Goal: Task Accomplishment & Management: Use online tool/utility

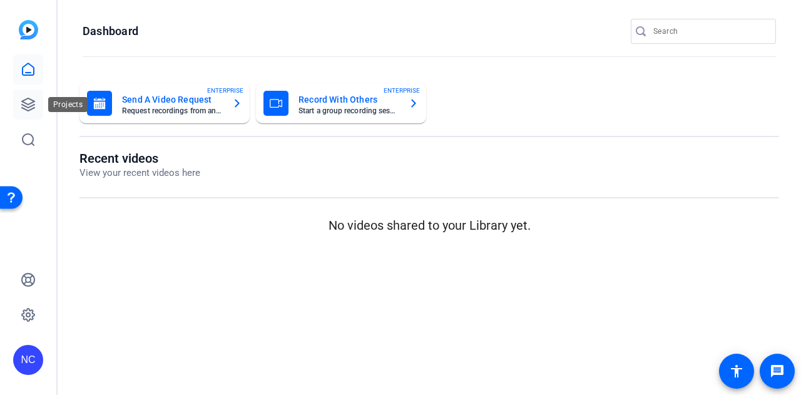
click at [28, 108] on icon at bounding box center [28, 104] width 15 height 15
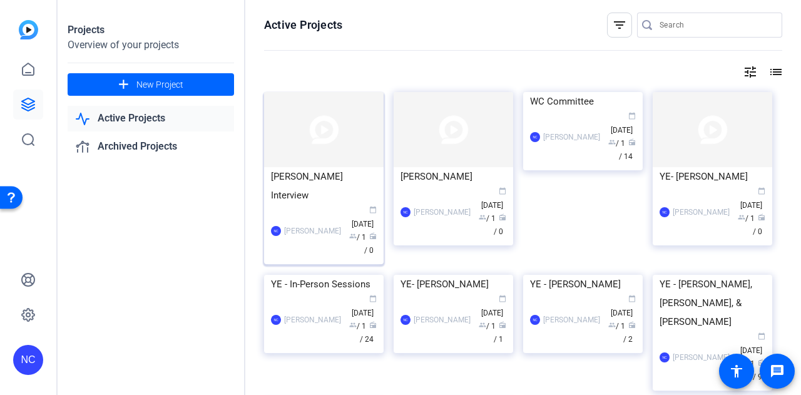
click at [313, 205] on div "NC Nicole Cameron calendar_today Oct 01 group / 1 radio / 0" at bounding box center [324, 231] width 106 height 53
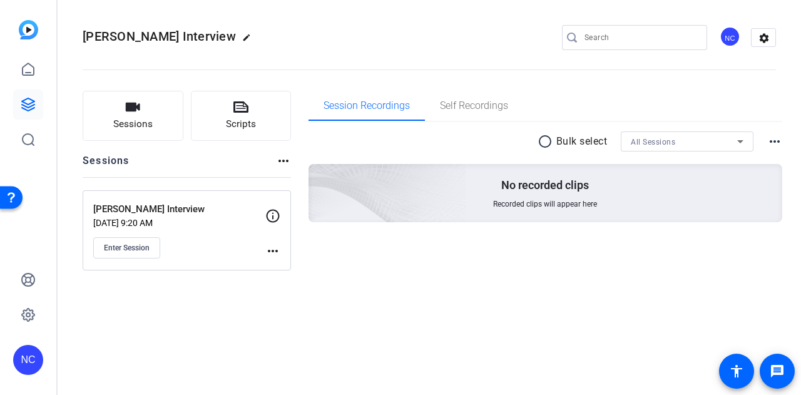
click at [642, 292] on div "Cindy Clare Interview edit NC settings Sessions Scripts Sessions more_horiz Cin…" at bounding box center [430, 197] width 744 height 395
click at [130, 252] on span "Enter Session" at bounding box center [127, 248] width 46 height 10
click at [275, 251] on mat-icon "more_horiz" at bounding box center [272, 251] width 15 height 15
click at [275, 212] on div at bounding box center [400, 197] width 801 height 395
click at [376, 273] on div "Sessions Scripts Sessions more_horiz Cindy Clare Interview Oct 01, 2025 @ 9:20 …" at bounding box center [430, 180] width 744 height 211
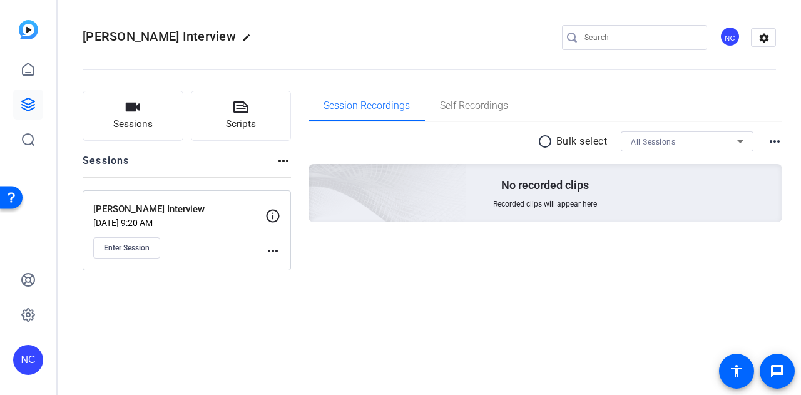
click at [284, 162] on mat-icon "more_horiz" at bounding box center [283, 160] width 15 height 15
click at [322, 222] on div at bounding box center [400, 197] width 801 height 395
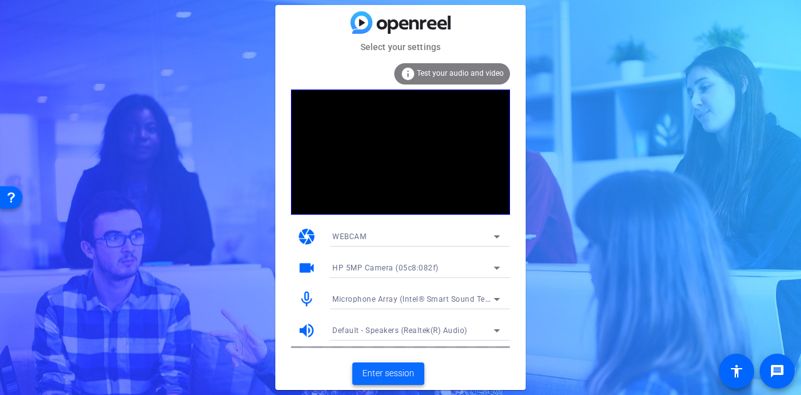
click at [398, 378] on span "Enter session" at bounding box center [389, 373] width 52 height 13
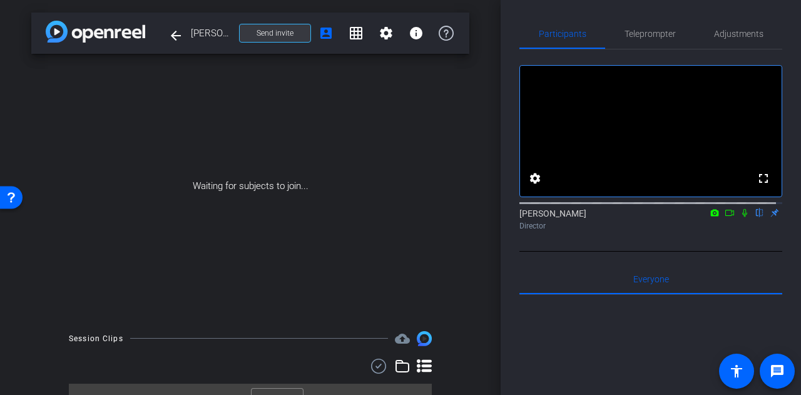
click at [264, 34] on span "Send invite" at bounding box center [275, 33] width 37 height 10
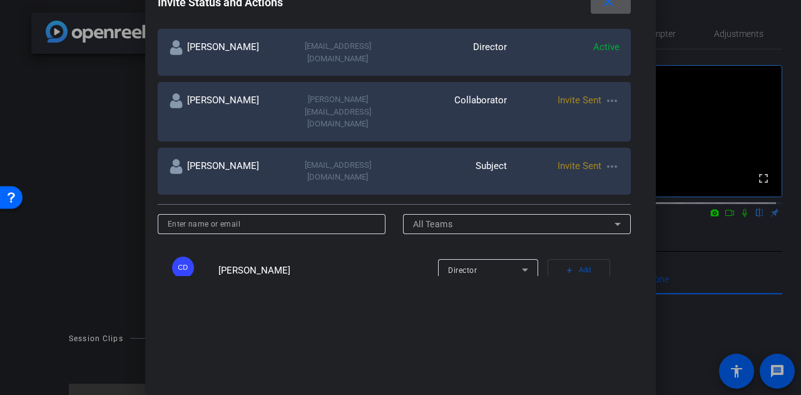
scroll to position [250, 0]
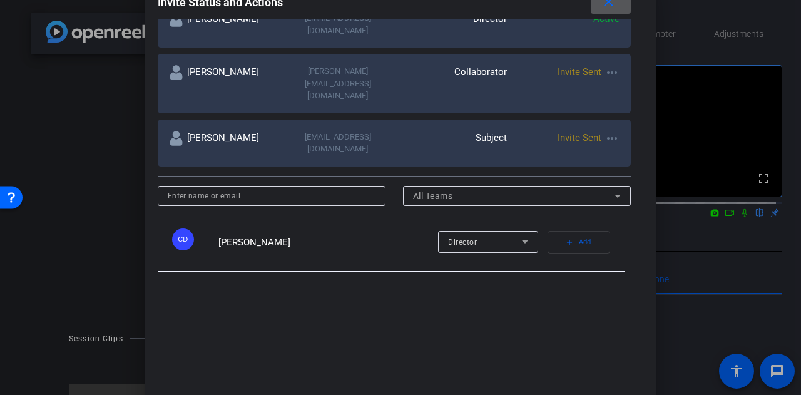
click at [608, 65] on mat-icon "more_horiz" at bounding box center [612, 72] width 15 height 15
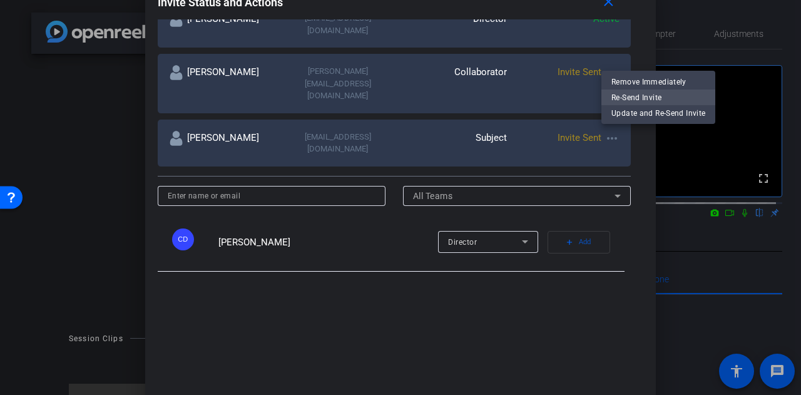
click at [636, 97] on span "Re-Send Invite" at bounding box center [659, 97] width 94 height 15
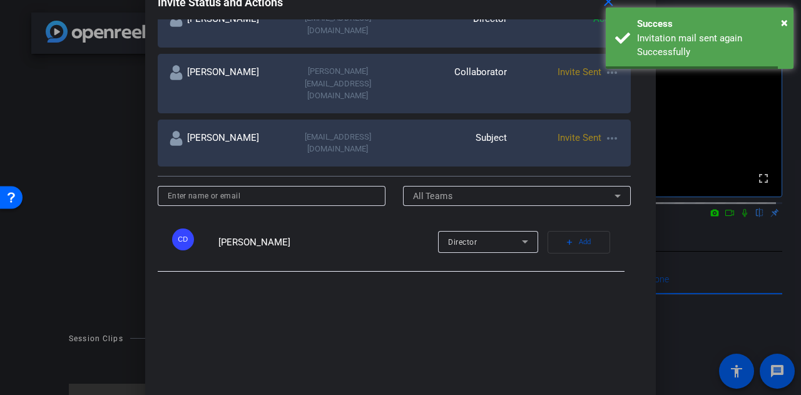
click at [610, 131] on mat-icon "more_horiz" at bounding box center [612, 138] width 15 height 15
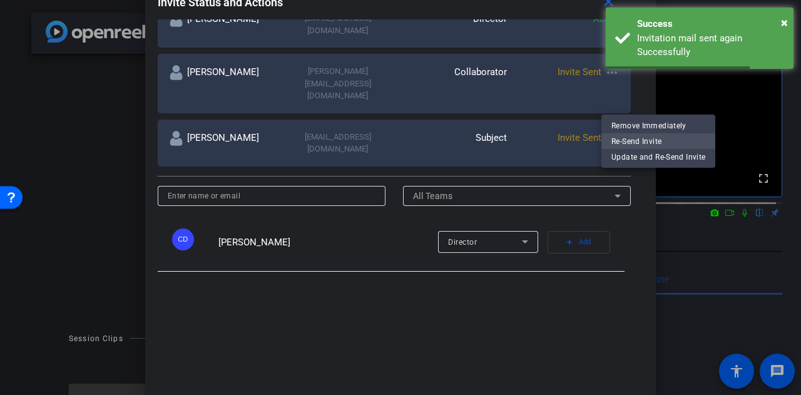
click at [610, 141] on button "Re-Send Invite" at bounding box center [659, 141] width 114 height 16
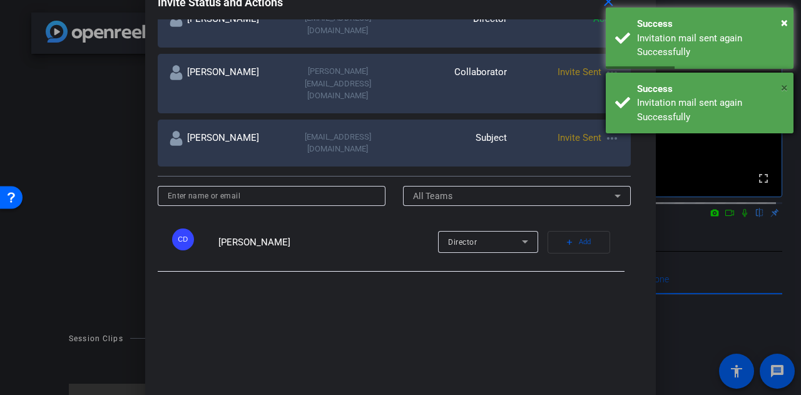
click at [786, 87] on span "×" at bounding box center [784, 87] width 7 height 15
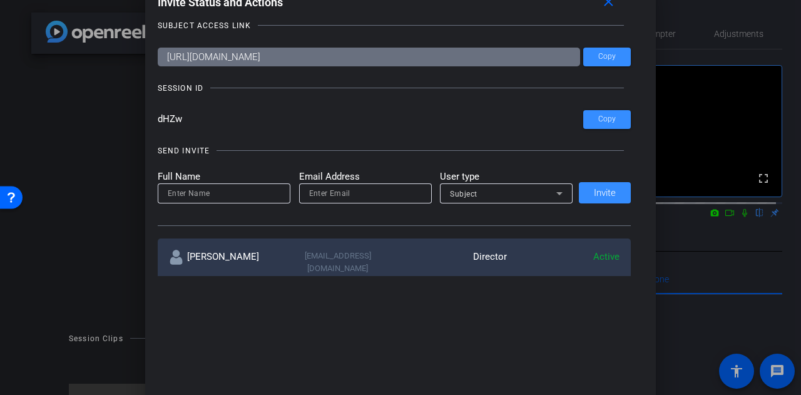
scroll to position [0, 0]
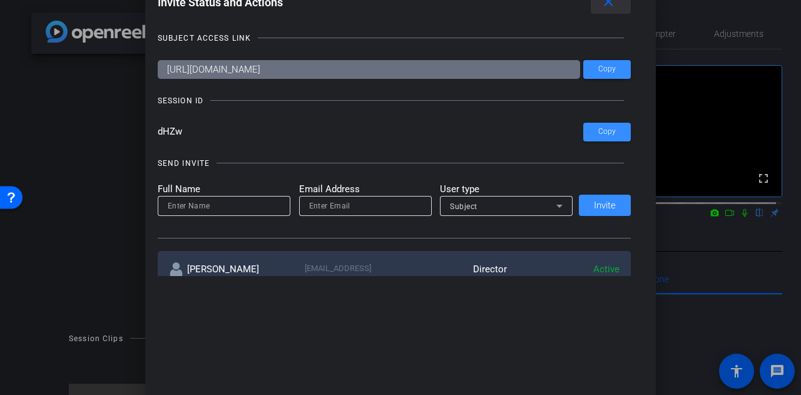
click at [616, 6] on mat-icon "close" at bounding box center [609, 2] width 16 height 16
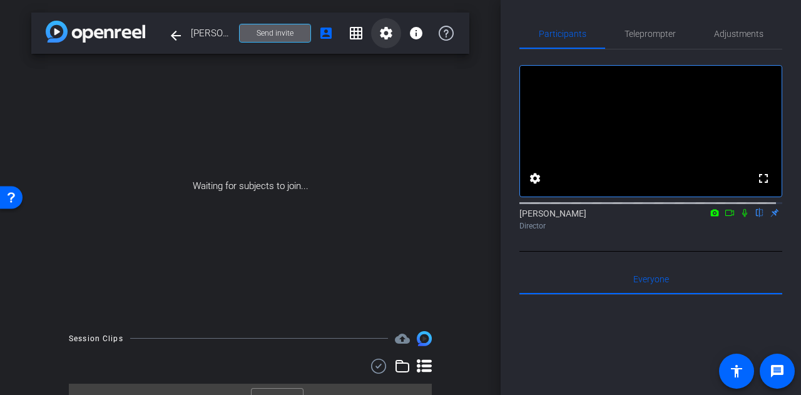
click at [379, 37] on mat-icon "settings" at bounding box center [386, 33] width 15 height 15
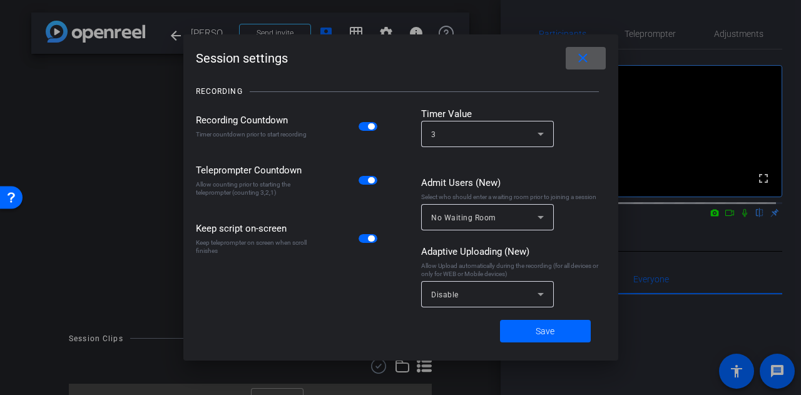
click at [580, 58] on mat-icon "close" at bounding box center [583, 59] width 16 height 16
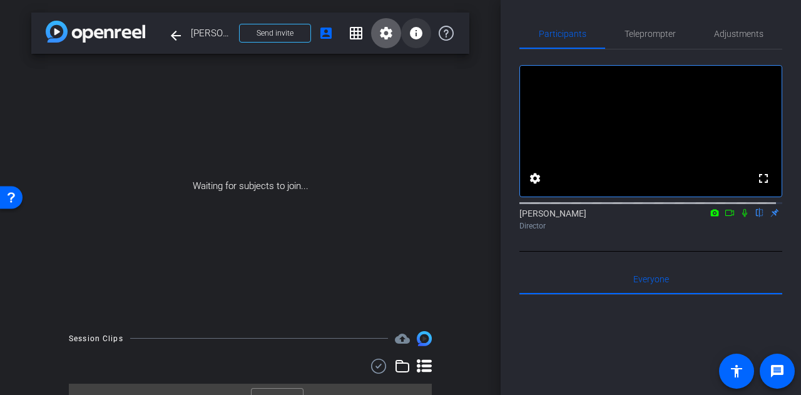
click at [415, 33] on mat-icon "info" at bounding box center [416, 33] width 15 height 15
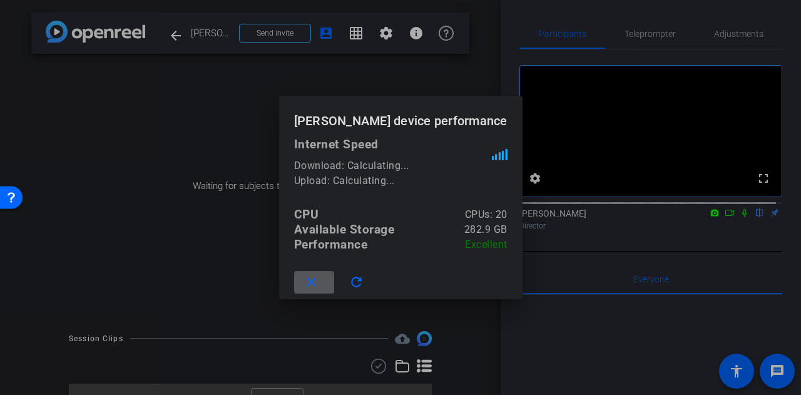
click at [416, 34] on div at bounding box center [400, 197] width 801 height 395
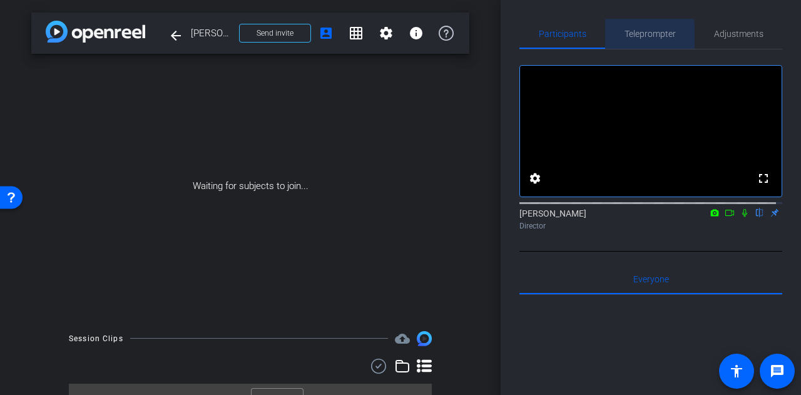
click at [644, 39] on span "Teleprompter" at bounding box center [650, 34] width 51 height 30
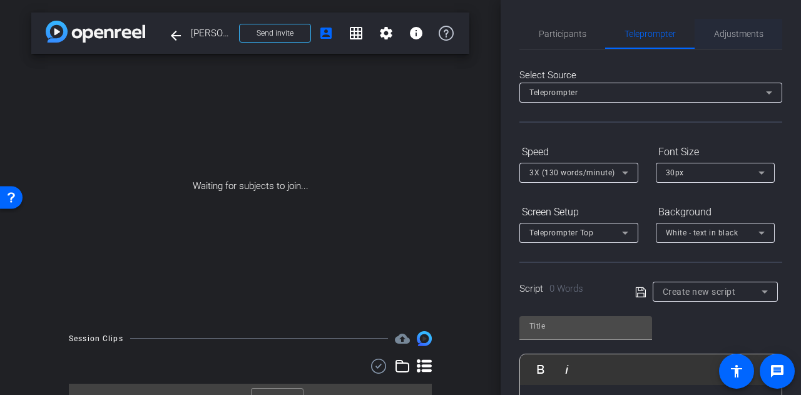
click at [739, 36] on span "Adjustments" at bounding box center [738, 33] width 49 height 9
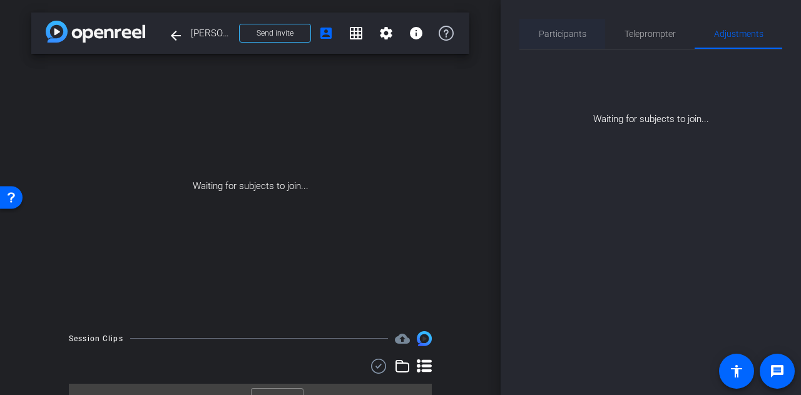
click at [562, 38] on span "Participants" at bounding box center [563, 33] width 48 height 9
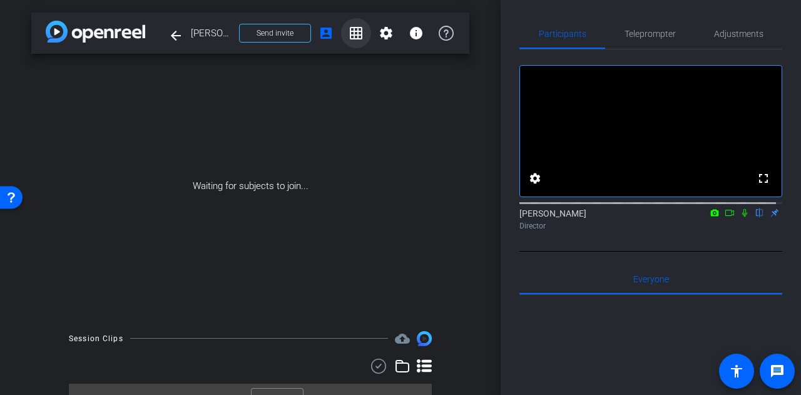
click at [351, 35] on mat-icon "grid_on" at bounding box center [356, 33] width 15 height 15
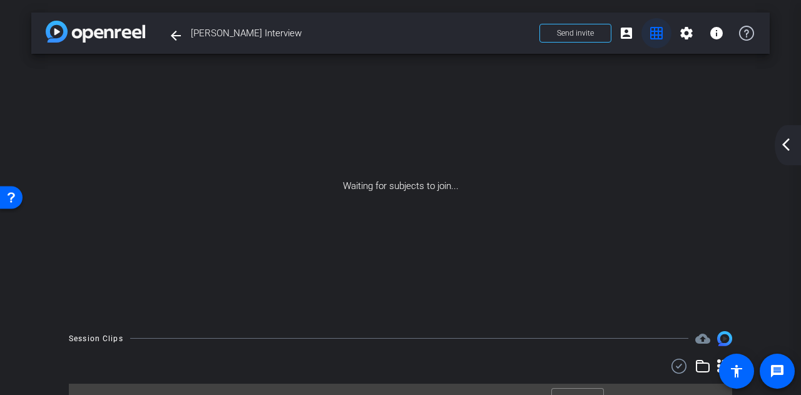
click at [654, 36] on mat-icon "grid_on" at bounding box center [656, 33] width 15 height 15
click at [619, 37] on mat-icon "account_box" at bounding box center [626, 33] width 15 height 15
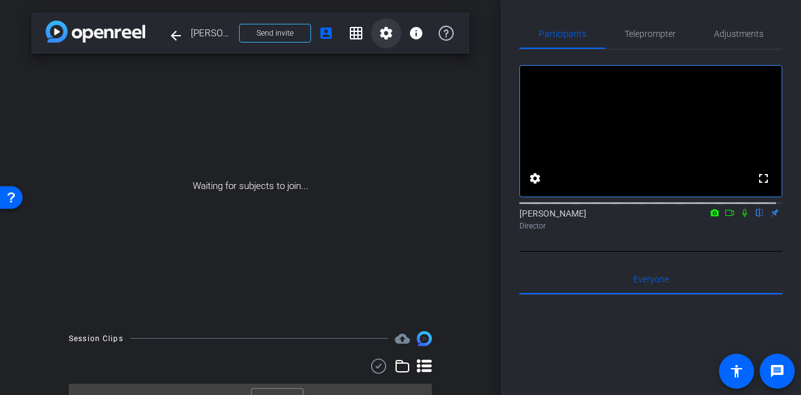
click at [379, 33] on mat-icon "settings" at bounding box center [386, 33] width 15 height 15
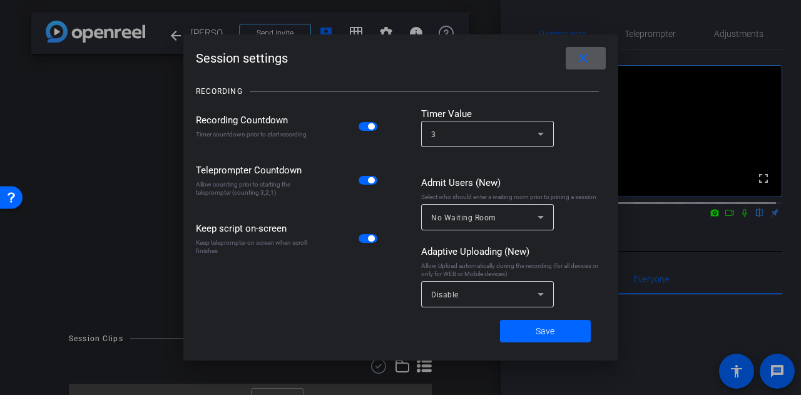
click at [594, 57] on span at bounding box center [586, 58] width 40 height 30
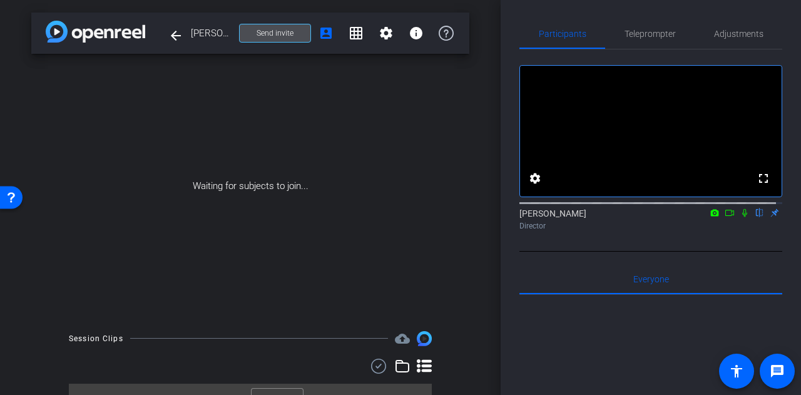
click at [284, 24] on span at bounding box center [275, 33] width 71 height 30
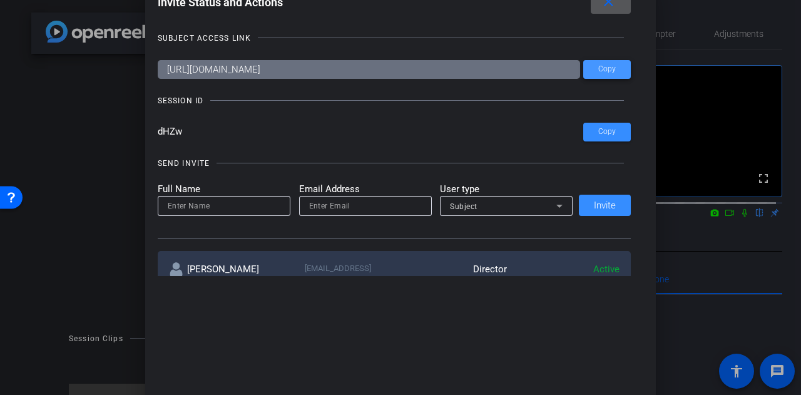
click at [599, 69] on span "Copy" at bounding box center [608, 68] width 18 height 9
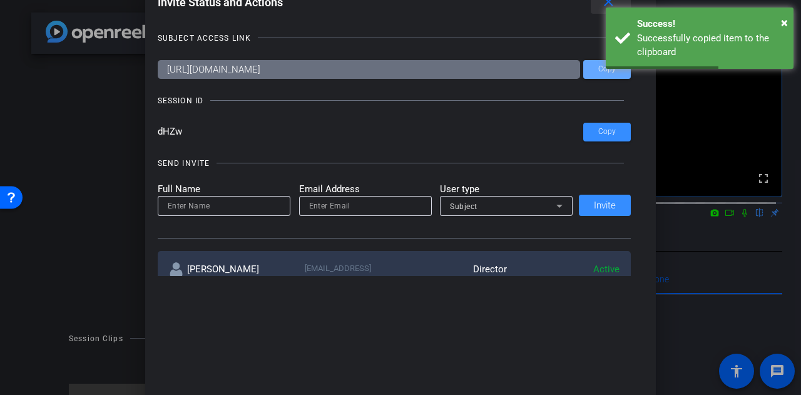
click at [617, 4] on mat-icon "close" at bounding box center [609, 2] width 16 height 16
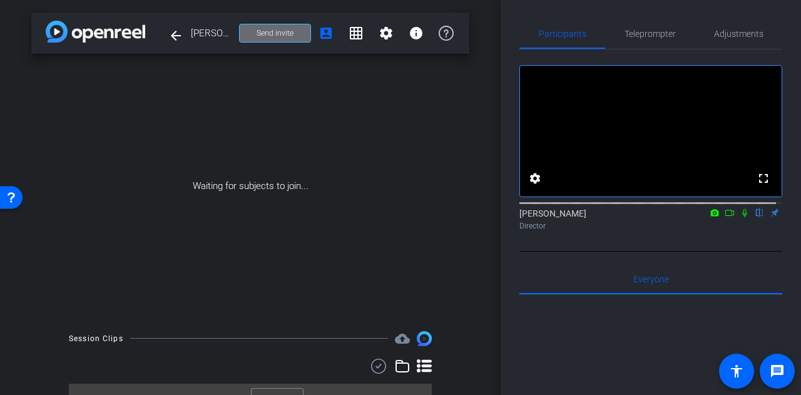
click at [274, 32] on span "Send invite" at bounding box center [275, 33] width 37 height 10
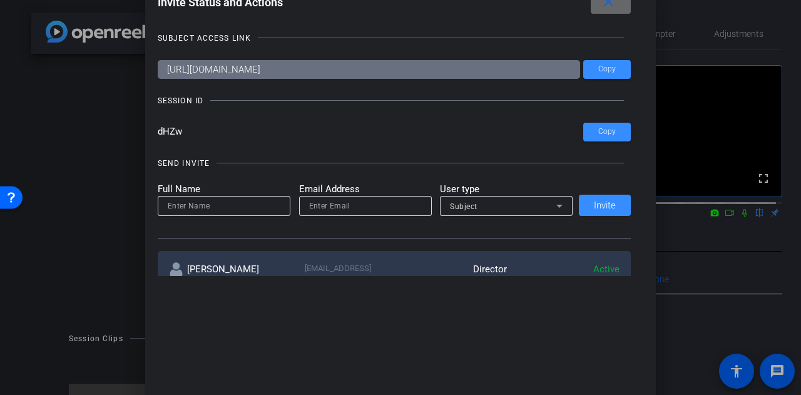
click at [607, 13] on span at bounding box center [611, 2] width 40 height 30
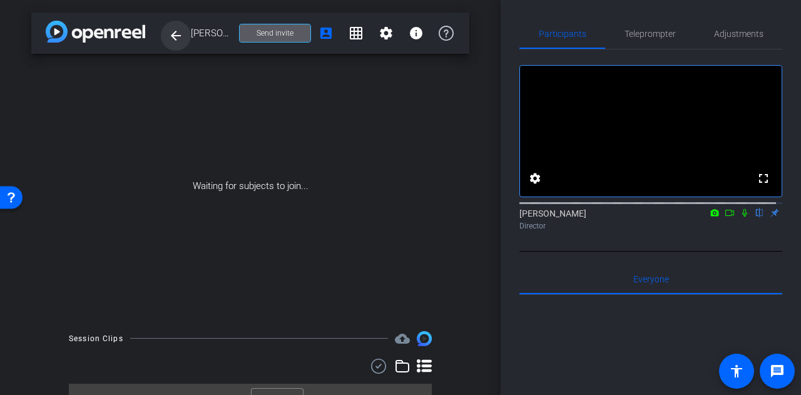
click at [182, 39] on mat-icon "arrow_back" at bounding box center [175, 35] width 15 height 15
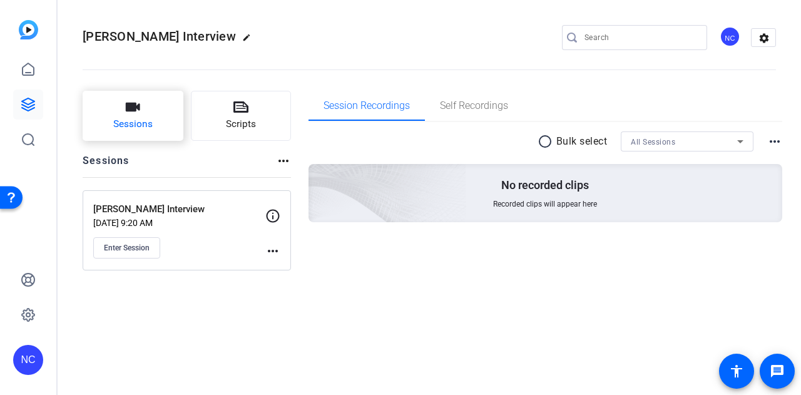
click at [153, 125] on button "Sessions" at bounding box center [133, 116] width 101 height 50
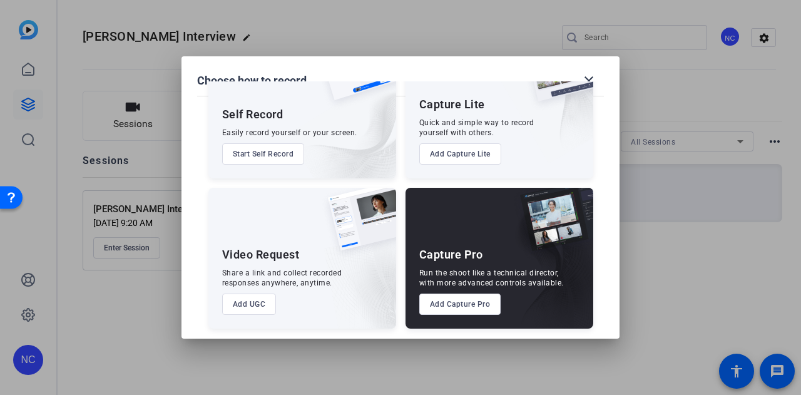
scroll to position [71, 0]
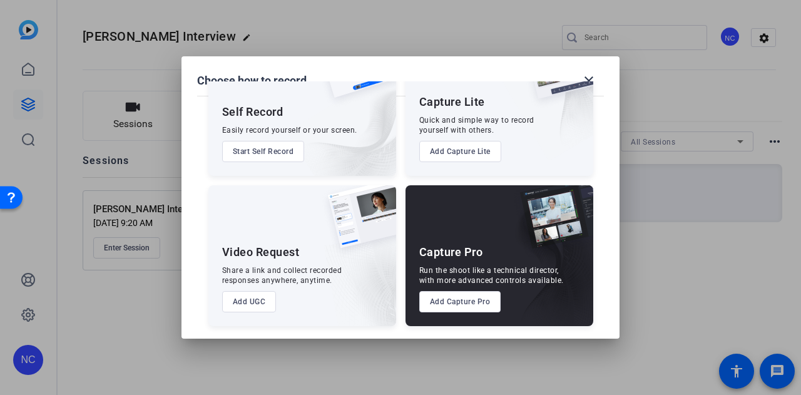
click at [471, 148] on button "Add Capture Lite" at bounding box center [460, 151] width 82 height 21
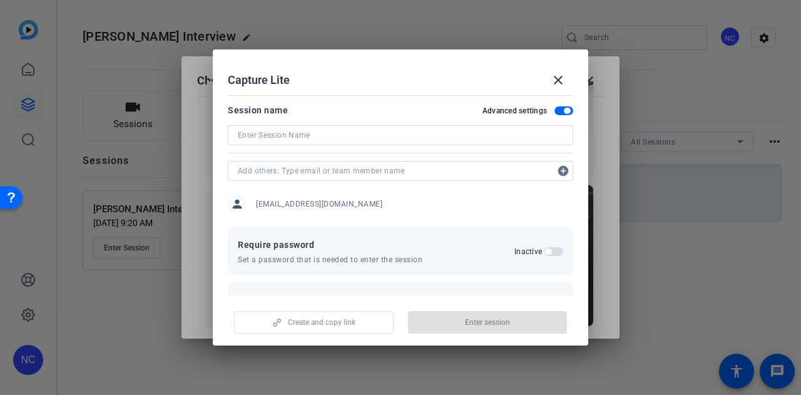
click at [407, 130] on input at bounding box center [401, 135] width 326 height 15
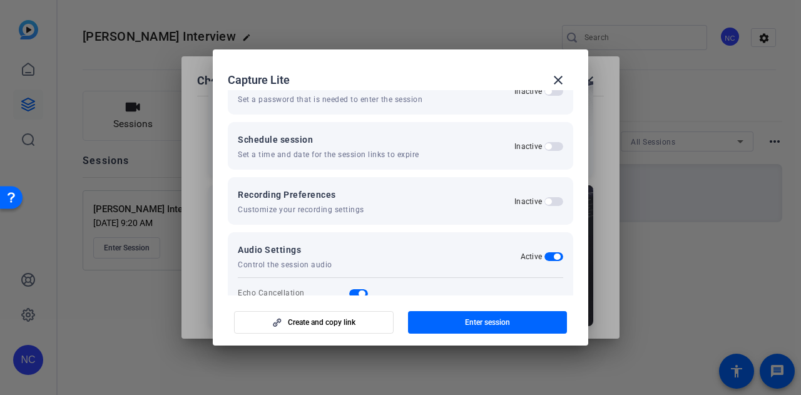
scroll to position [210, 0]
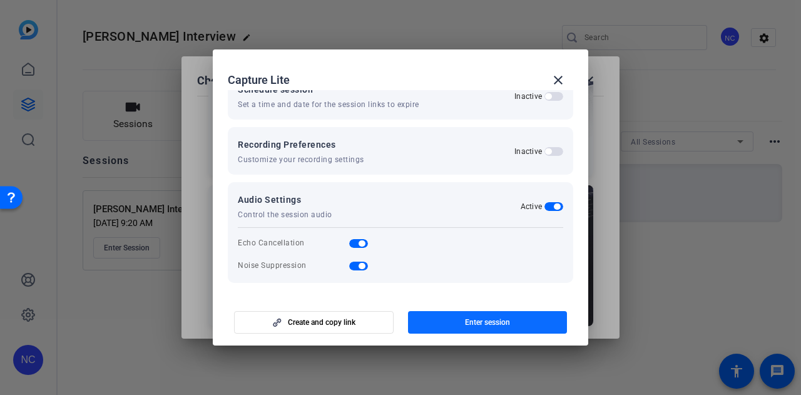
type input "Cindy Clare Session 2"
click at [458, 325] on span "button" at bounding box center [488, 322] width 160 height 30
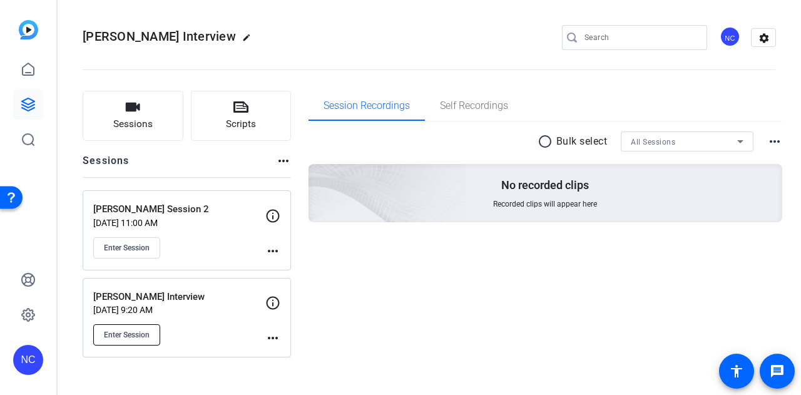
click at [141, 332] on span "Enter Session" at bounding box center [127, 335] width 46 height 10
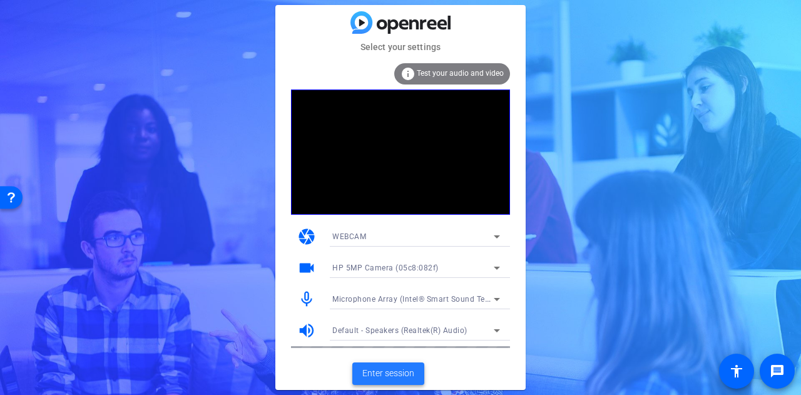
click at [407, 372] on span "Enter session" at bounding box center [389, 373] width 52 height 13
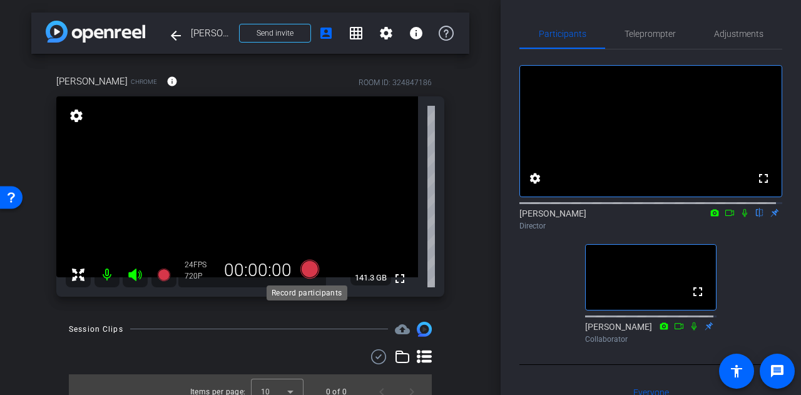
click at [306, 270] on icon at bounding box center [310, 268] width 19 height 19
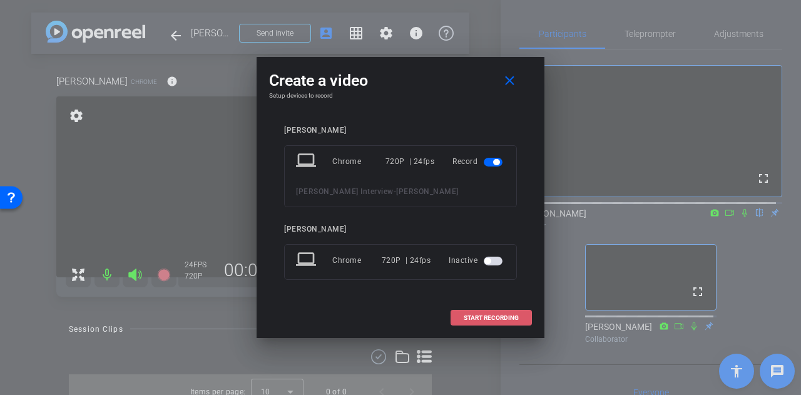
click at [466, 318] on span "START RECORDING" at bounding box center [491, 318] width 55 height 6
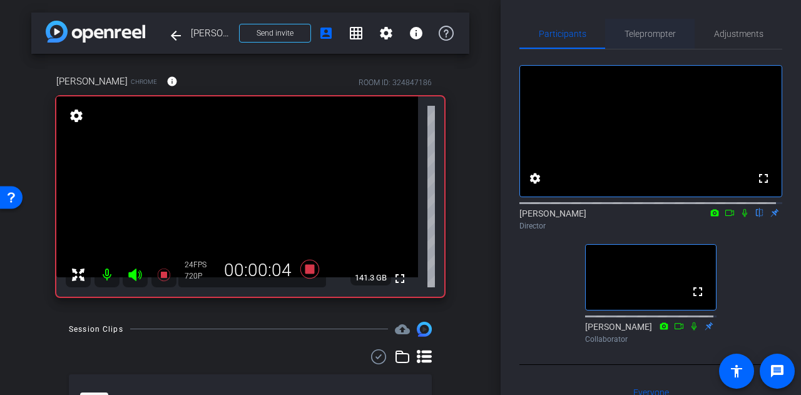
click at [661, 34] on span "Teleprompter" at bounding box center [650, 33] width 51 height 9
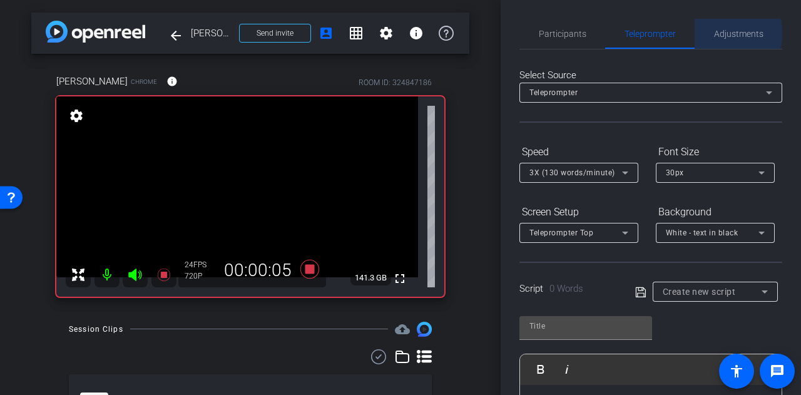
click at [722, 33] on span "Adjustments" at bounding box center [738, 33] width 49 height 9
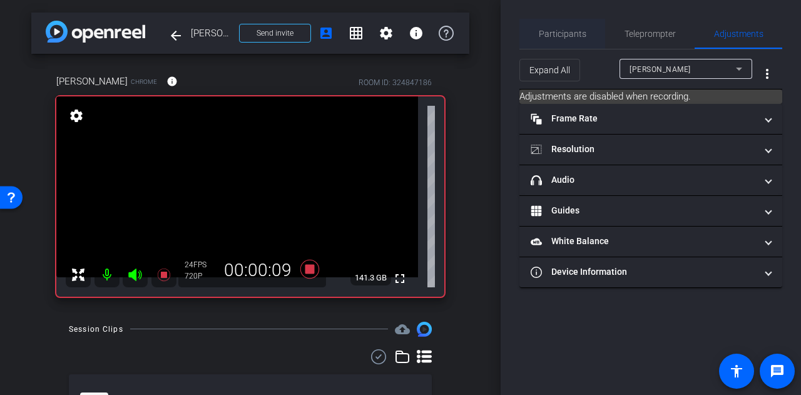
click at [573, 37] on span "Participants" at bounding box center [563, 33] width 48 height 9
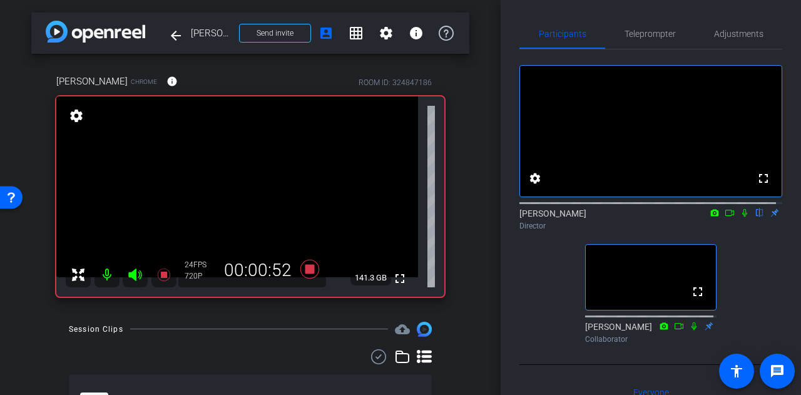
click at [743, 217] on icon at bounding box center [745, 213] width 5 height 8
click at [740, 217] on icon at bounding box center [745, 212] width 10 height 9
click at [308, 269] on icon at bounding box center [310, 268] width 19 height 19
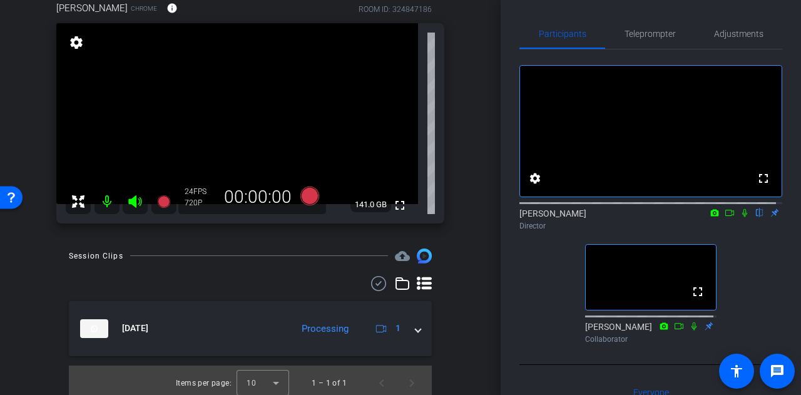
scroll to position [78, 0]
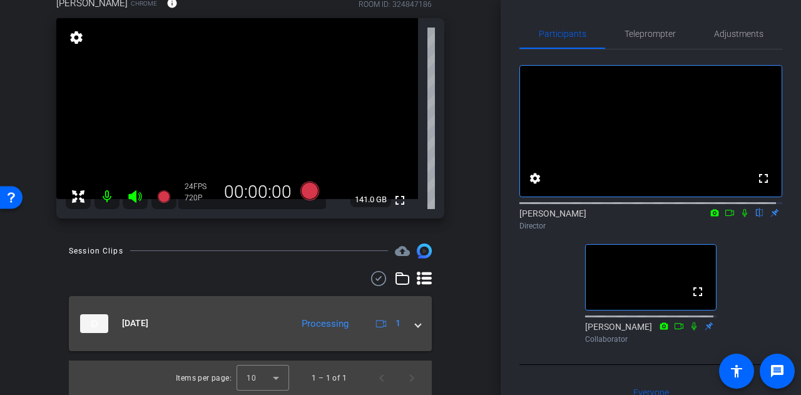
click at [416, 322] on span at bounding box center [418, 323] width 5 height 13
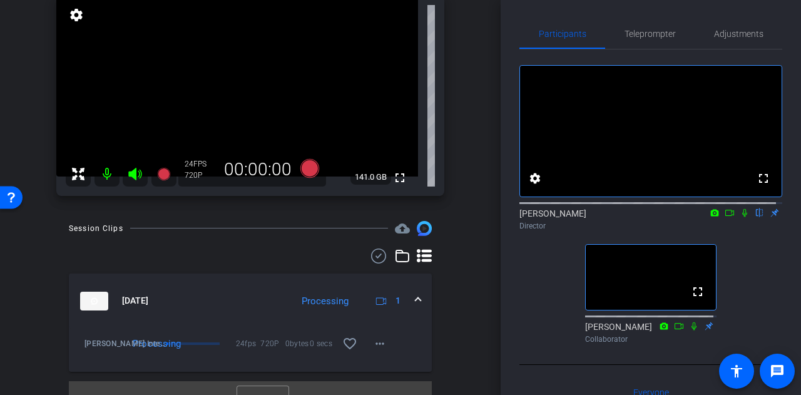
scroll to position [121, 0]
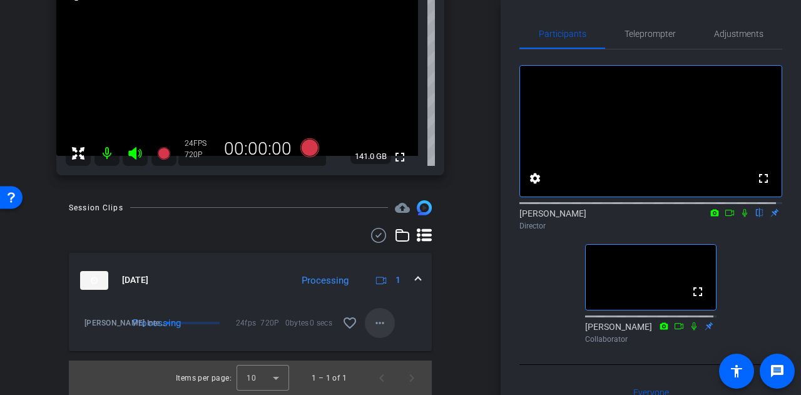
click at [379, 322] on mat-icon "more_horiz" at bounding box center [380, 323] width 15 height 15
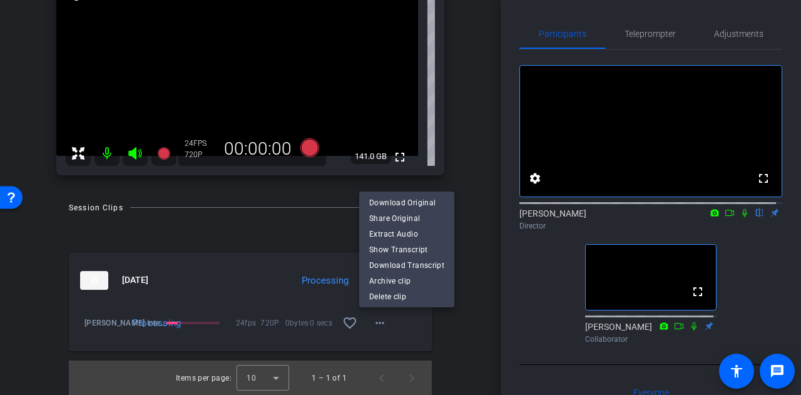
click at [460, 329] on div at bounding box center [400, 197] width 801 height 395
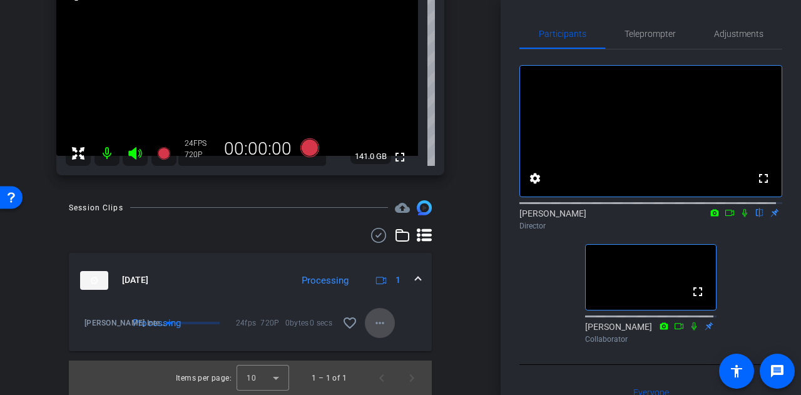
click at [376, 323] on mat-icon "more_horiz" at bounding box center [380, 323] width 15 height 15
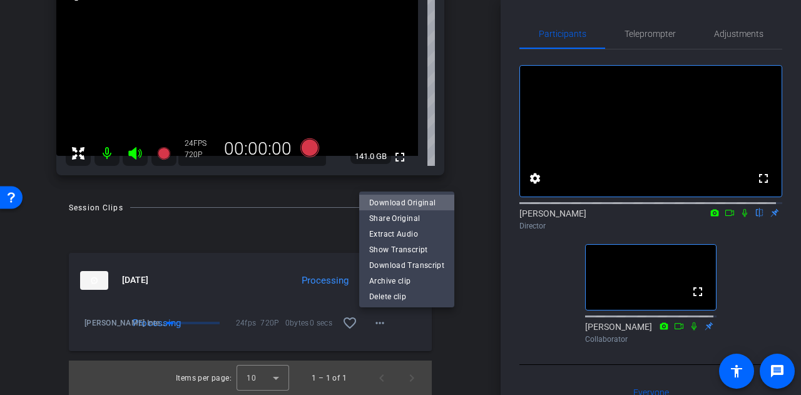
click at [438, 202] on span "Download Original" at bounding box center [406, 202] width 75 height 15
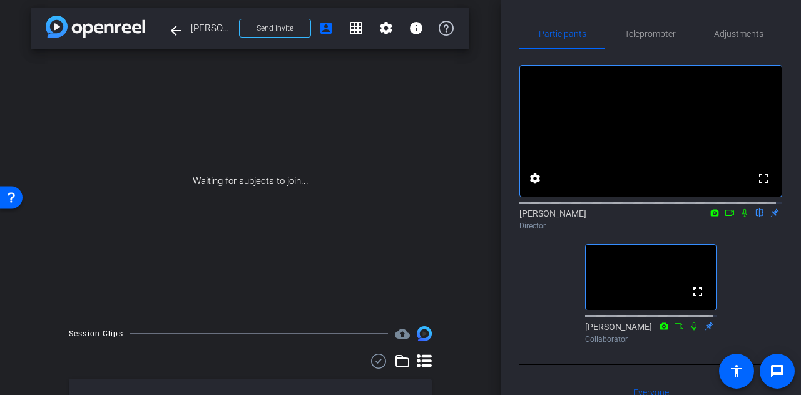
scroll to position [0, 0]
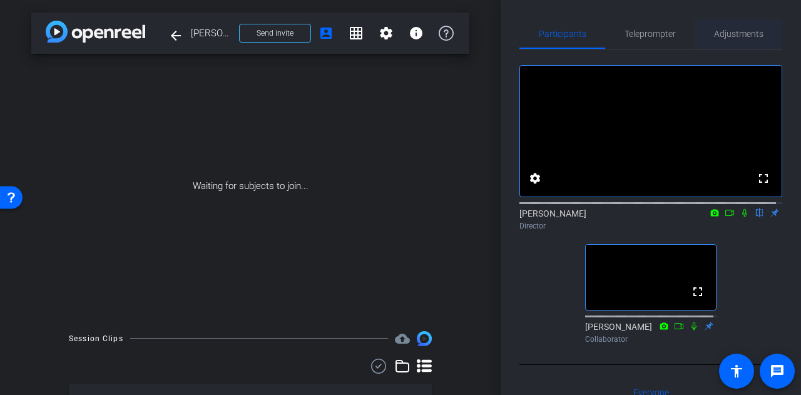
click at [736, 39] on span "Adjustments" at bounding box center [738, 34] width 49 height 30
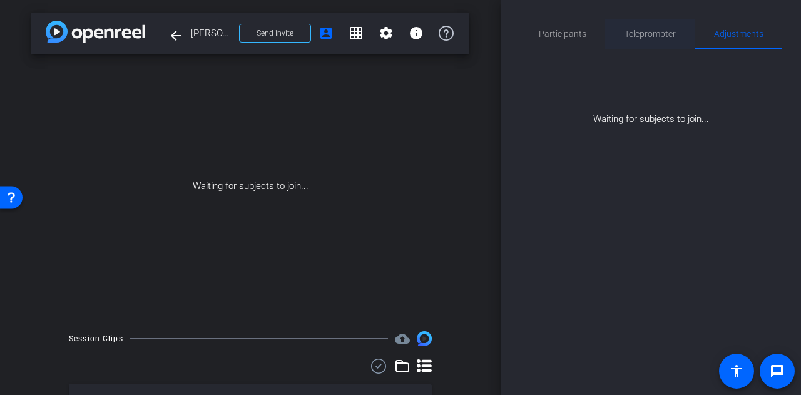
click at [624, 38] on div "Teleprompter" at bounding box center [650, 34] width 90 height 30
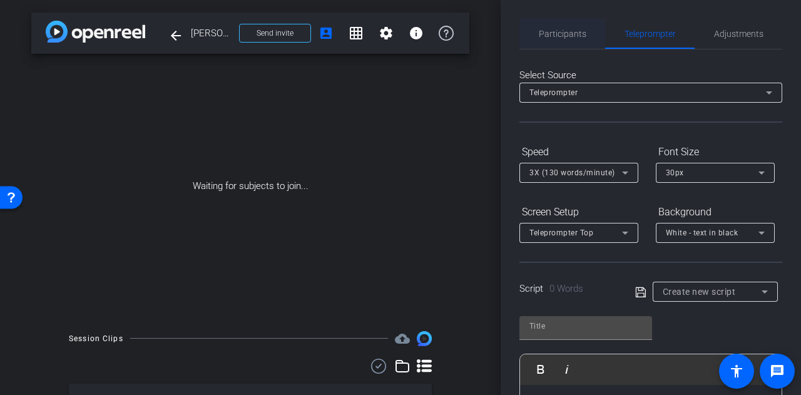
click at [557, 36] on span "Participants" at bounding box center [563, 33] width 48 height 9
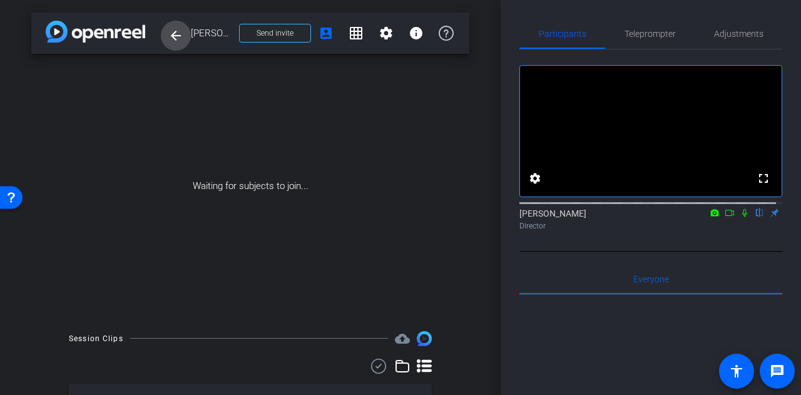
click at [180, 42] on mat-icon "arrow_back" at bounding box center [175, 35] width 15 height 15
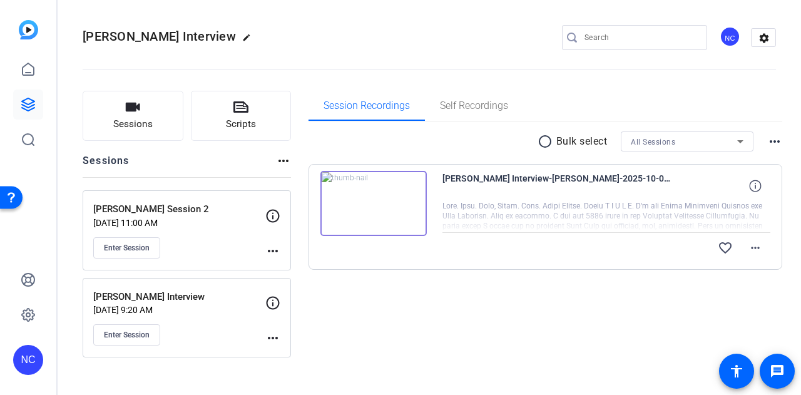
click at [267, 251] on mat-icon "more_horiz" at bounding box center [272, 251] width 15 height 15
click at [291, 286] on span "Archive Session" at bounding box center [303, 284] width 57 height 15
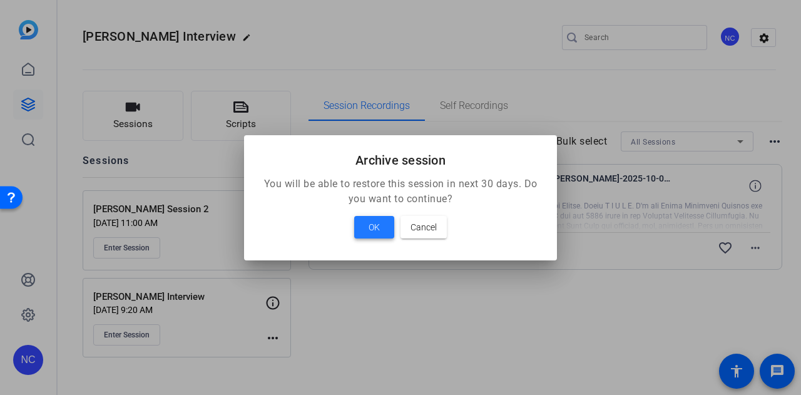
click at [366, 224] on span at bounding box center [374, 227] width 40 height 30
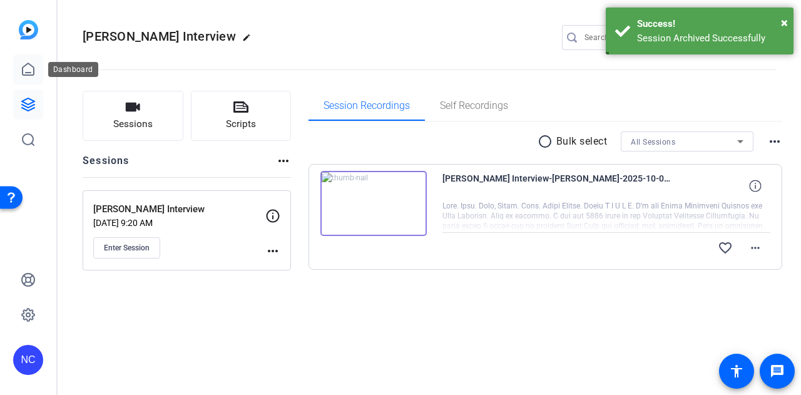
click at [29, 78] on link at bounding box center [28, 69] width 30 height 30
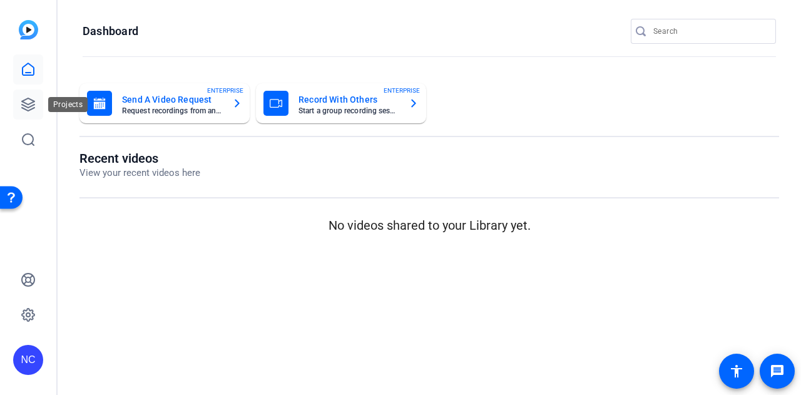
click at [23, 101] on icon at bounding box center [28, 104] width 13 height 13
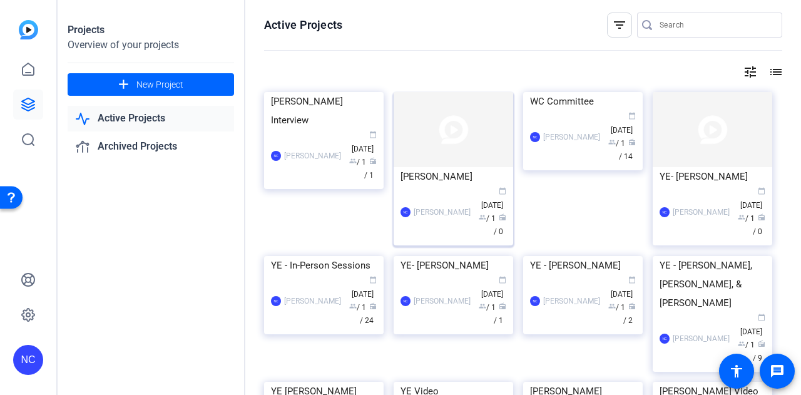
click at [449, 190] on div "NC Nicole Cameron calendar_today Sep 29 group / 1 radio / 0" at bounding box center [454, 212] width 106 height 53
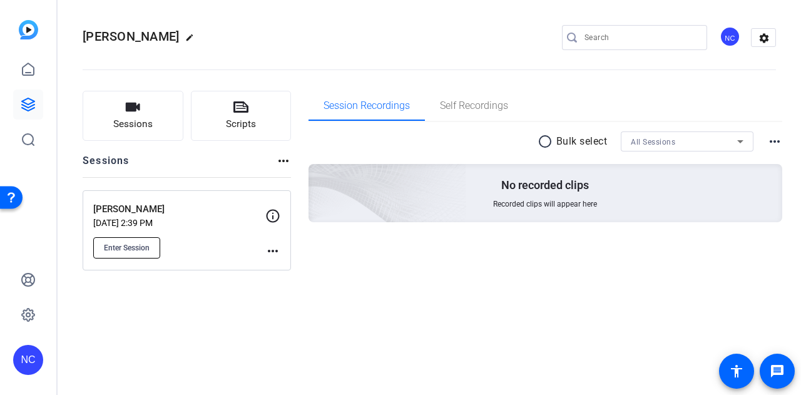
click at [123, 243] on span "Enter Session" at bounding box center [127, 248] width 46 height 10
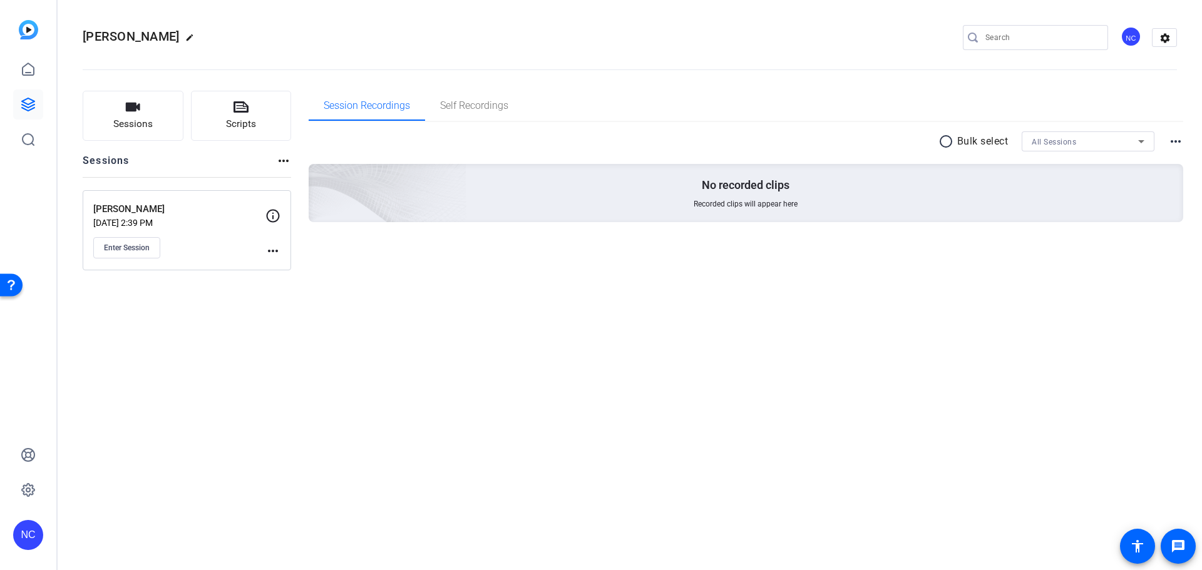
click at [277, 254] on mat-icon "more_horiz" at bounding box center [272, 251] width 15 height 15
click at [285, 270] on span "Edit Session" at bounding box center [303, 269] width 57 height 15
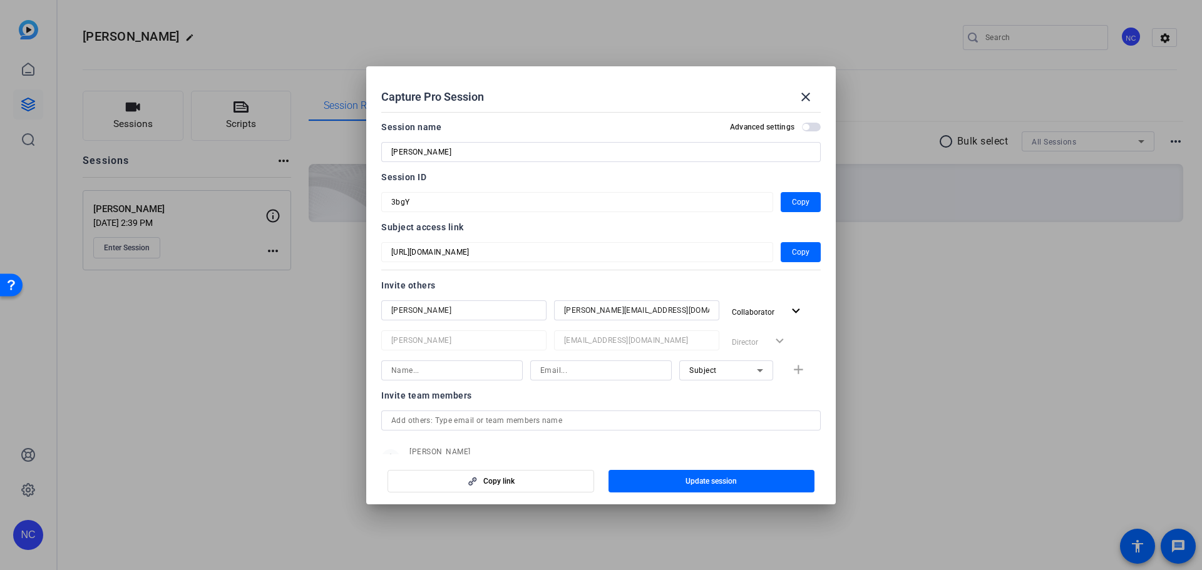
click at [801, 127] on span "button" at bounding box center [811, 127] width 19 height 9
click at [801, 125] on span "button" at bounding box center [811, 127] width 19 height 9
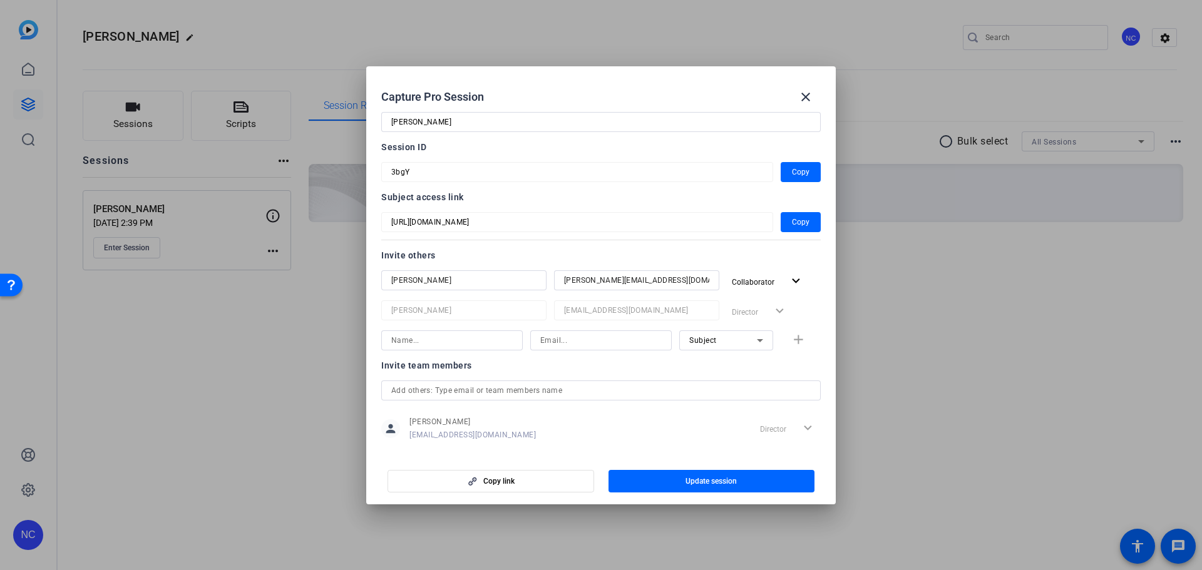
scroll to position [46, 0]
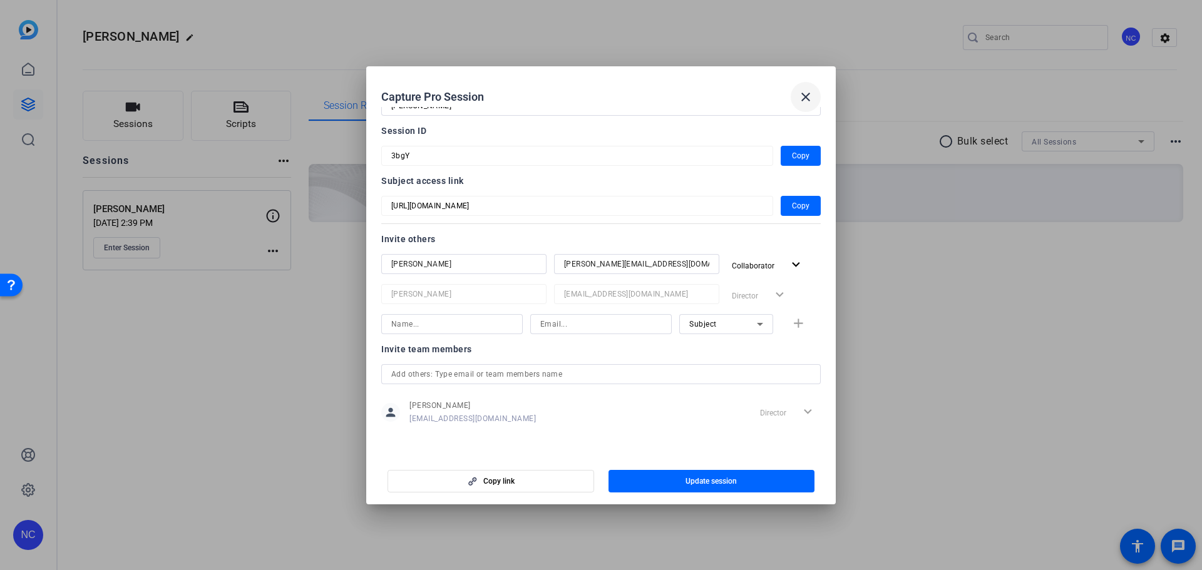
click at [801, 95] on mat-icon "close" at bounding box center [805, 97] width 15 height 15
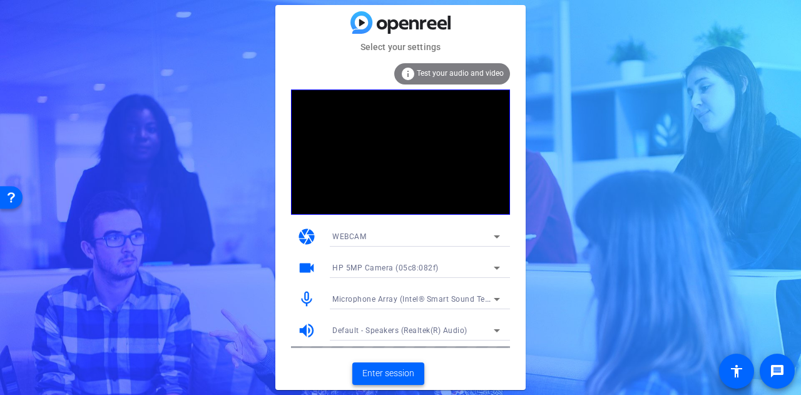
click at [398, 376] on span "Enter session" at bounding box center [389, 373] width 52 height 13
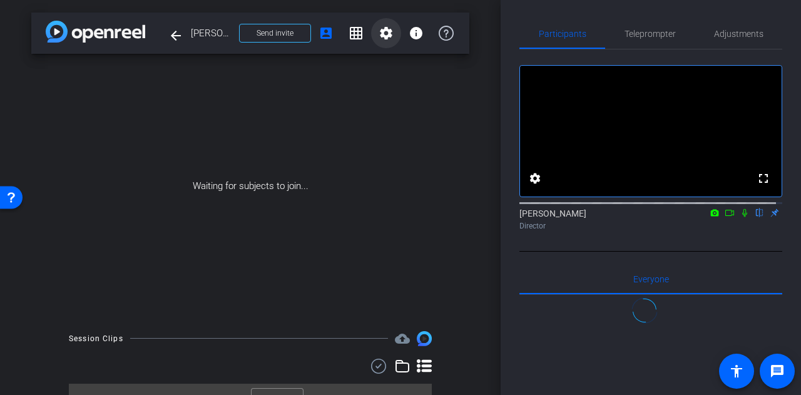
click at [385, 42] on span at bounding box center [386, 33] width 30 height 30
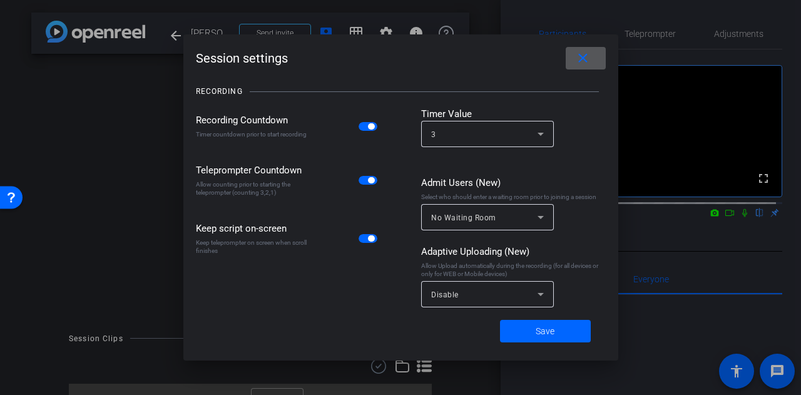
click at [592, 64] on span at bounding box center [586, 58] width 40 height 30
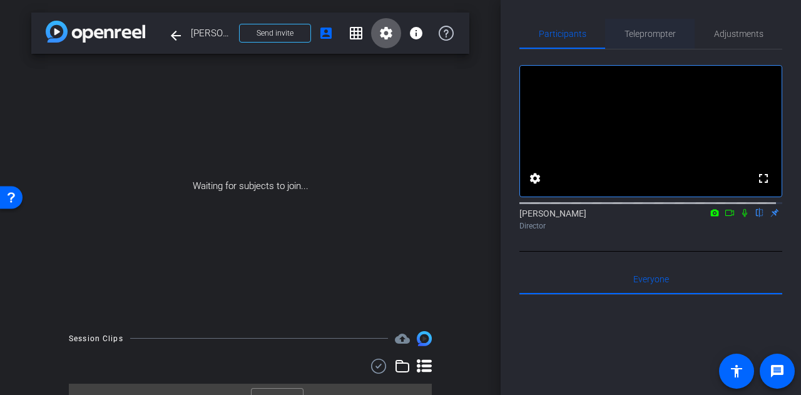
click at [629, 38] on span "Teleprompter" at bounding box center [650, 33] width 51 height 9
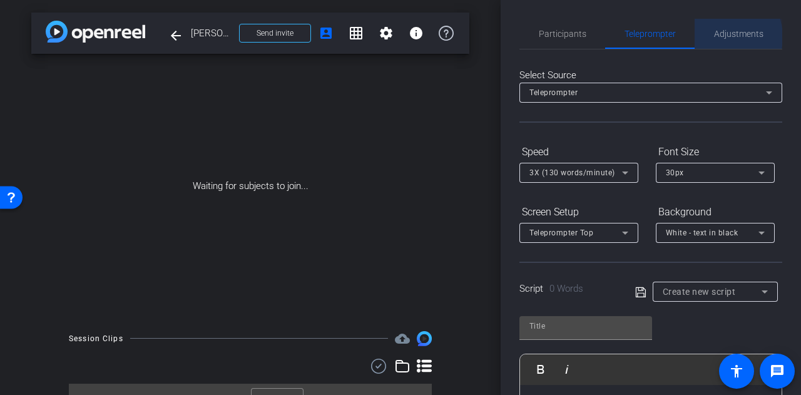
click at [718, 37] on span "Adjustments" at bounding box center [738, 33] width 49 height 9
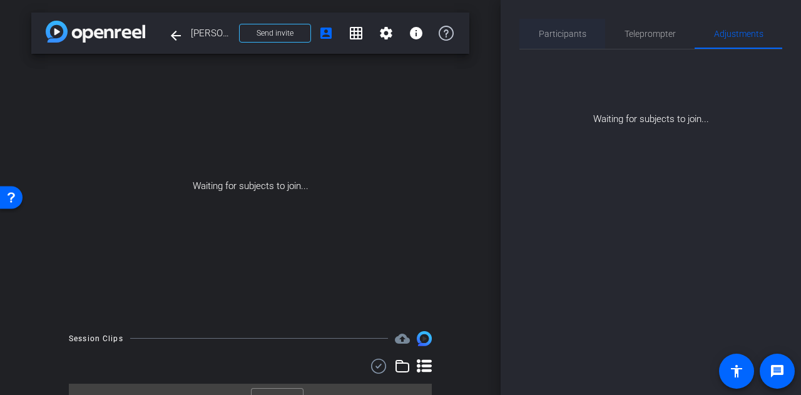
click at [569, 28] on span "Participants" at bounding box center [563, 34] width 48 height 30
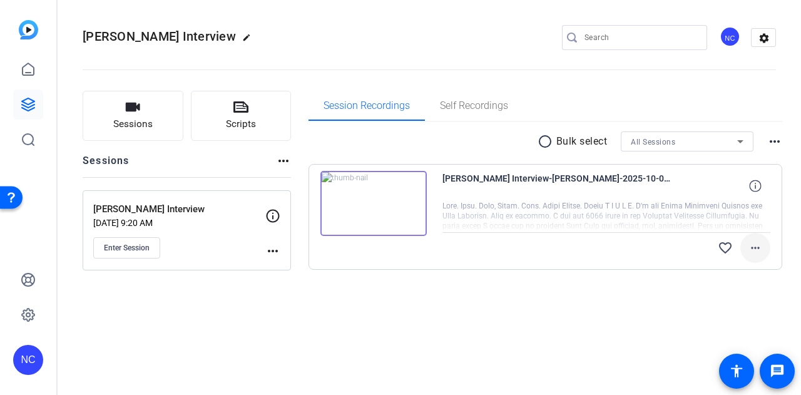
click at [755, 247] on mat-icon "more_horiz" at bounding box center [755, 247] width 15 height 15
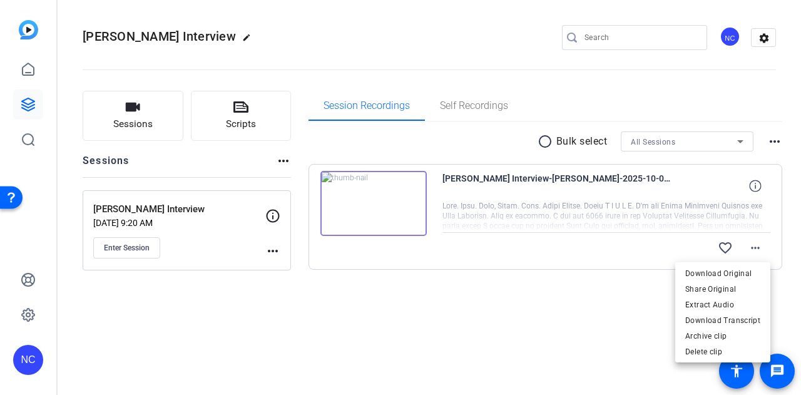
click at [758, 186] on div at bounding box center [400, 197] width 801 height 395
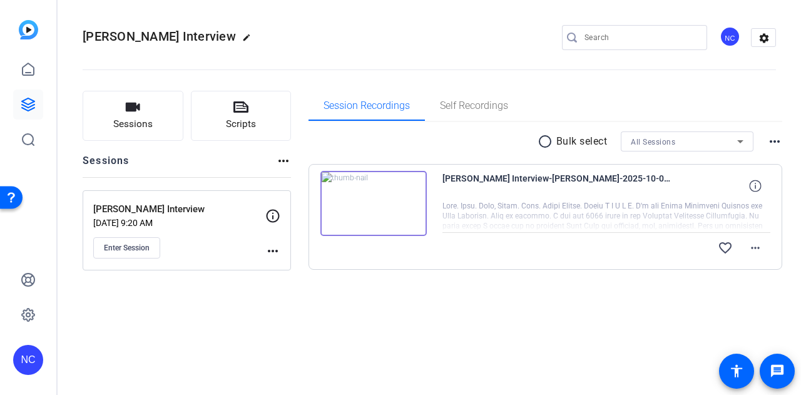
click at [758, 186] on icon at bounding box center [755, 186] width 12 height 12
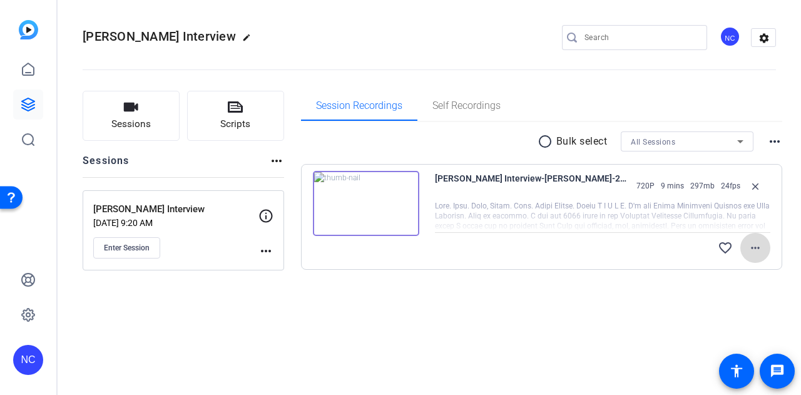
click at [754, 246] on mat-icon "more_horiz" at bounding box center [755, 247] width 15 height 15
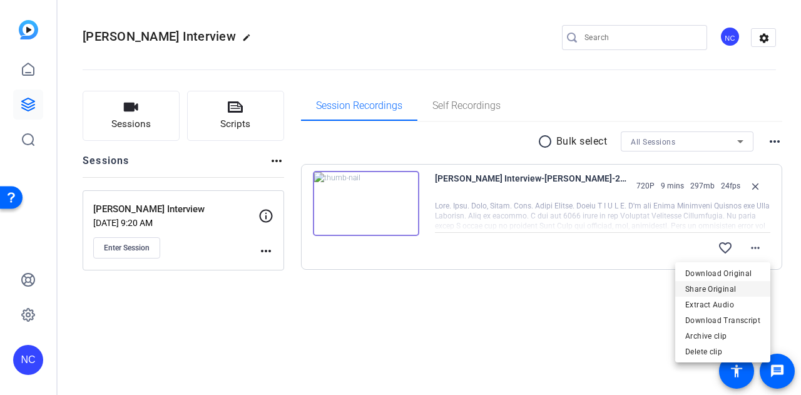
click at [749, 284] on span "Share Original" at bounding box center [723, 289] width 75 height 15
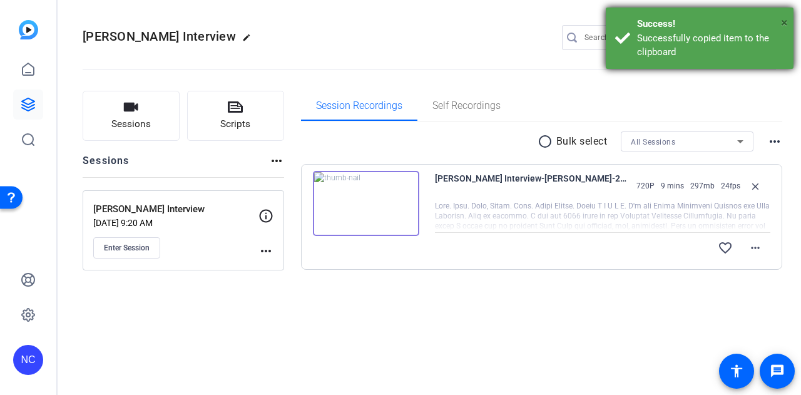
click at [784, 22] on span "×" at bounding box center [784, 22] width 7 height 15
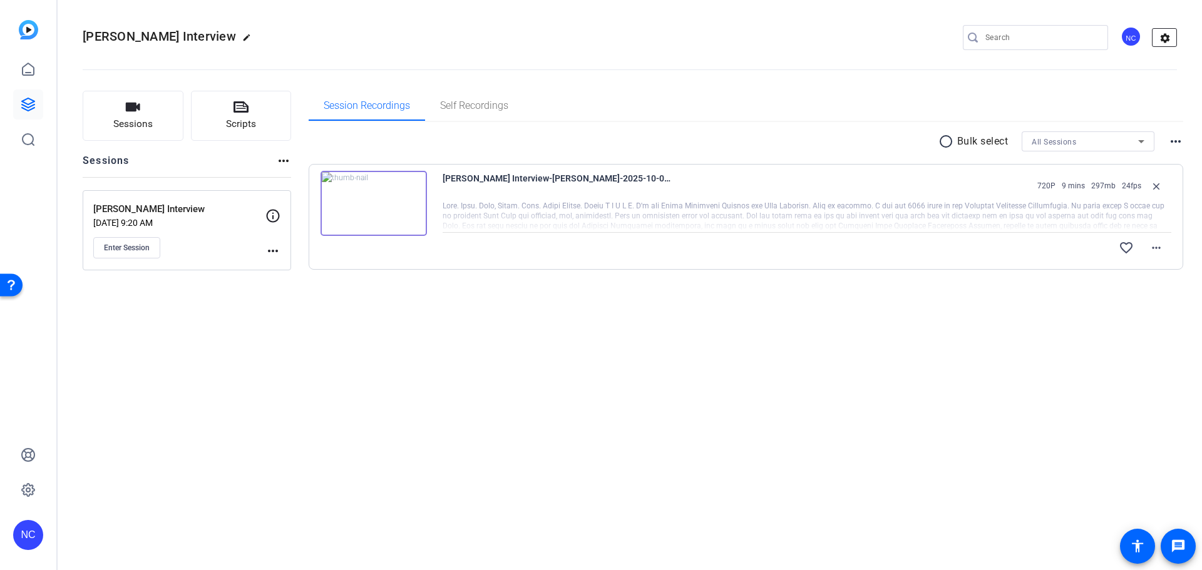
click at [801, 39] on mat-icon "settings" at bounding box center [1165, 38] width 25 height 19
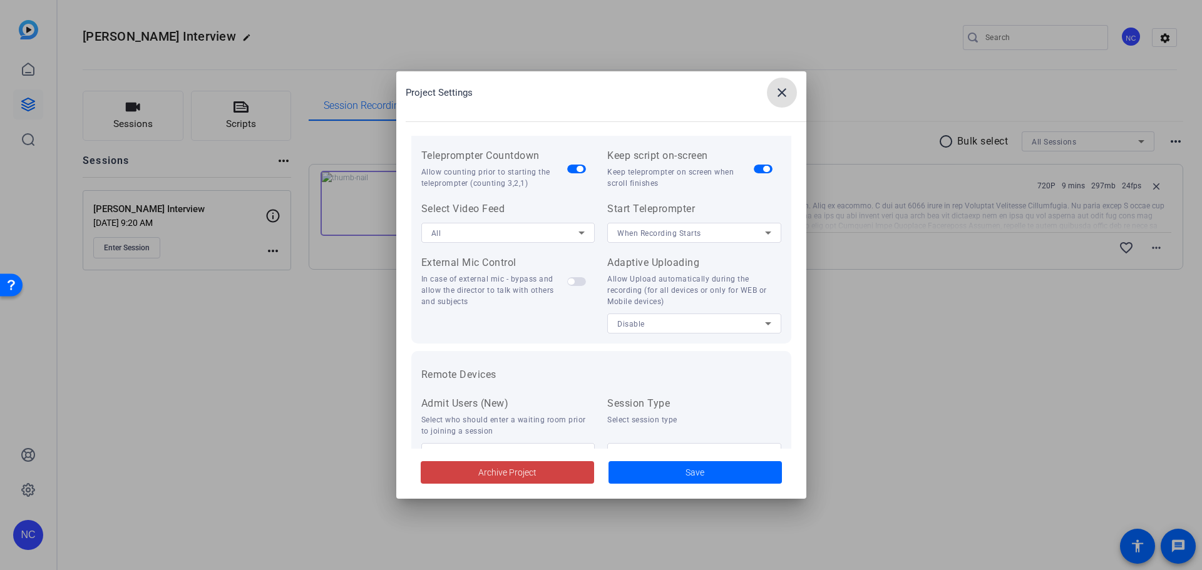
scroll to position [259, 0]
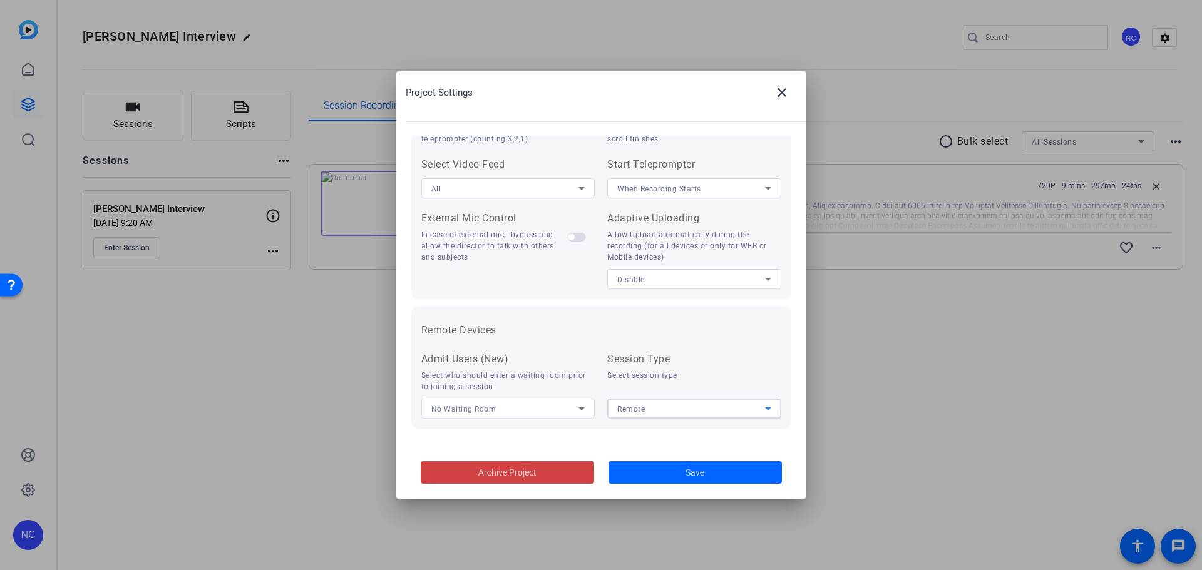
click at [648, 394] on div "Remote" at bounding box center [691, 409] width 148 height 16
click at [648, 394] on div at bounding box center [601, 285] width 1202 height 570
click at [793, 91] on span at bounding box center [782, 93] width 30 height 30
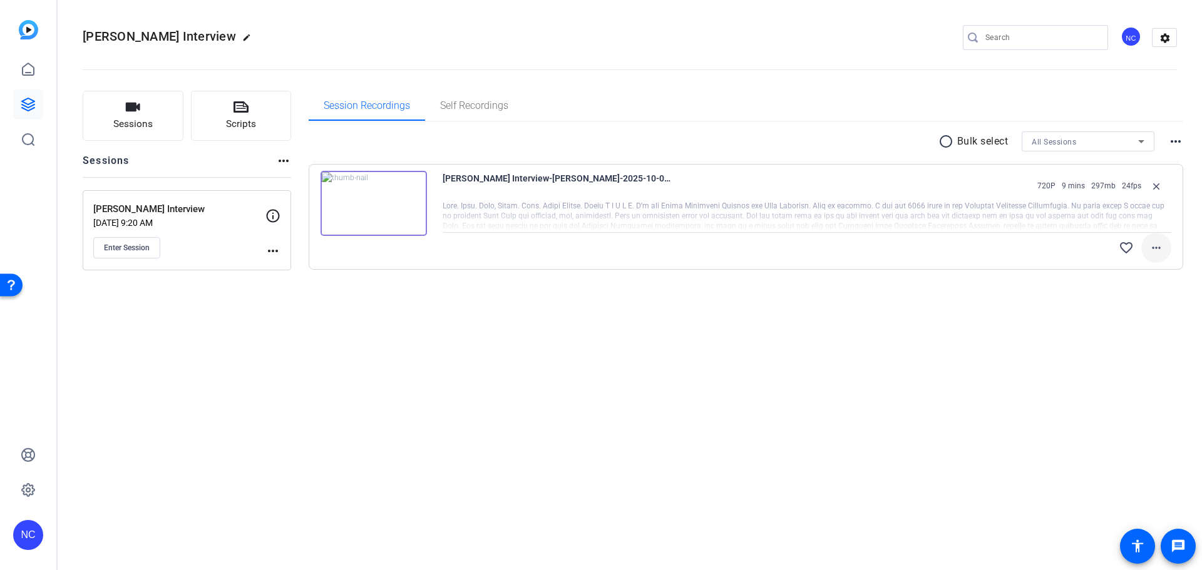
click at [801, 250] on mat-icon "more_horiz" at bounding box center [1156, 247] width 15 height 15
click at [801, 250] on div at bounding box center [601, 285] width 1202 height 570
click at [801, 252] on mat-icon "more_horiz" at bounding box center [1156, 247] width 15 height 15
click at [801, 319] on button "Download Transcript" at bounding box center [1123, 321] width 95 height 16
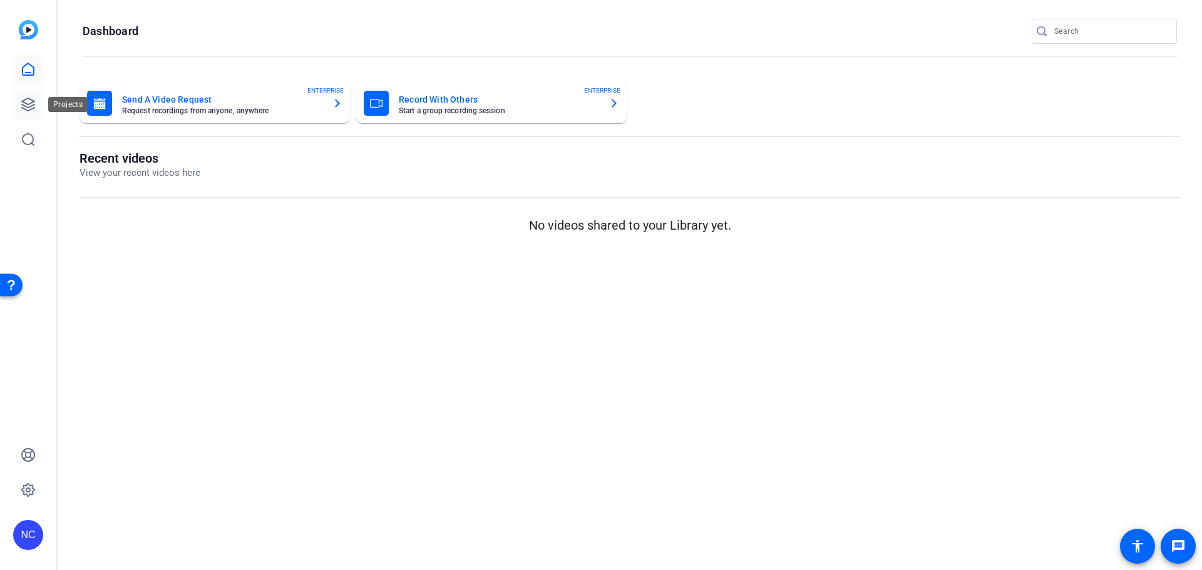
click at [36, 104] on link at bounding box center [28, 105] width 30 height 30
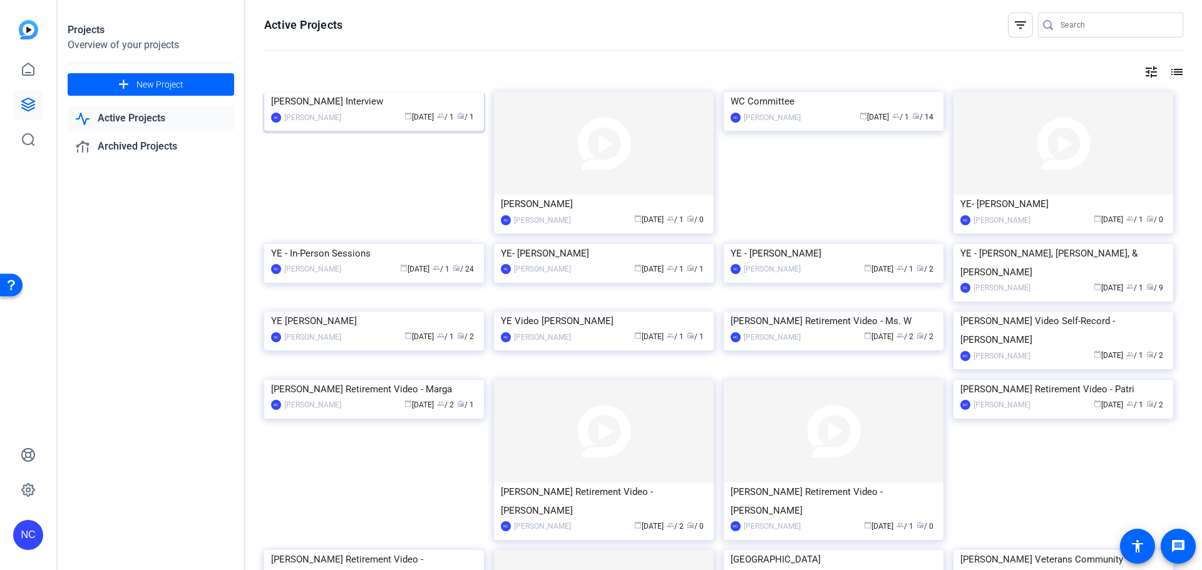
click at [436, 111] on div "[PERSON_NAME] Interview" at bounding box center [374, 101] width 206 height 19
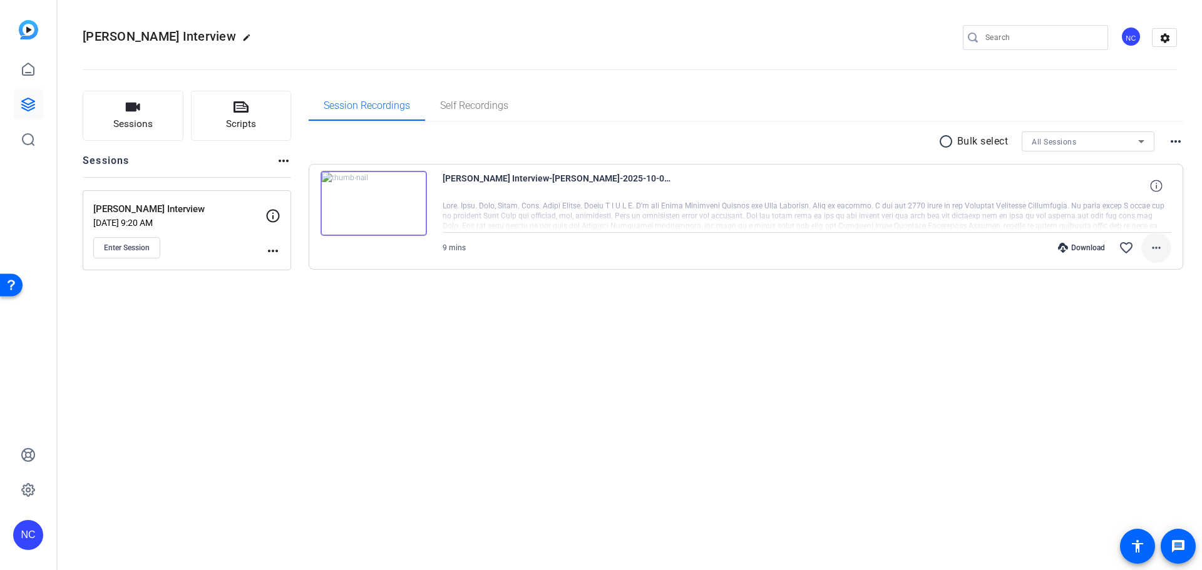
click at [1150, 249] on mat-icon "more_horiz" at bounding box center [1156, 247] width 15 height 15
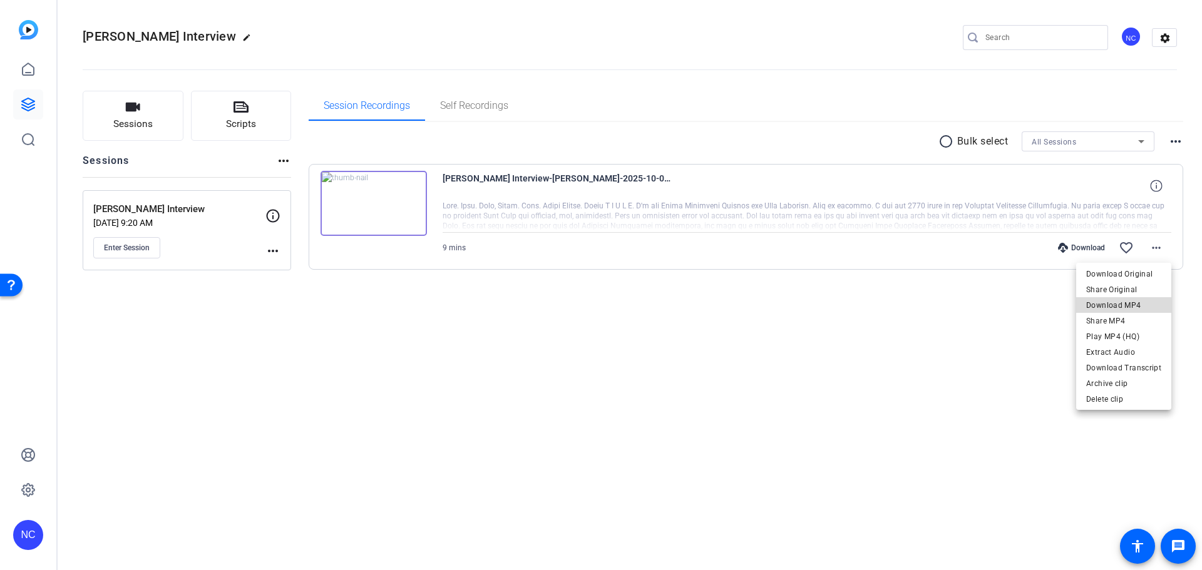
click at [1151, 306] on span "Download MP4" at bounding box center [1123, 305] width 75 height 15
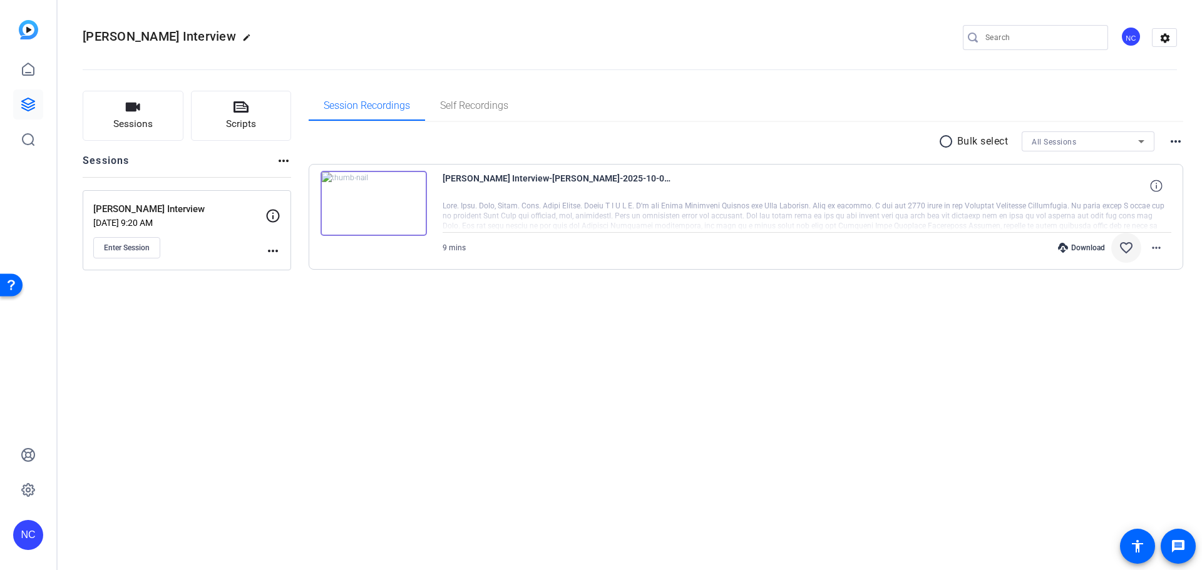
click at [1131, 249] on mat-icon "favorite_border" at bounding box center [1126, 247] width 15 height 15
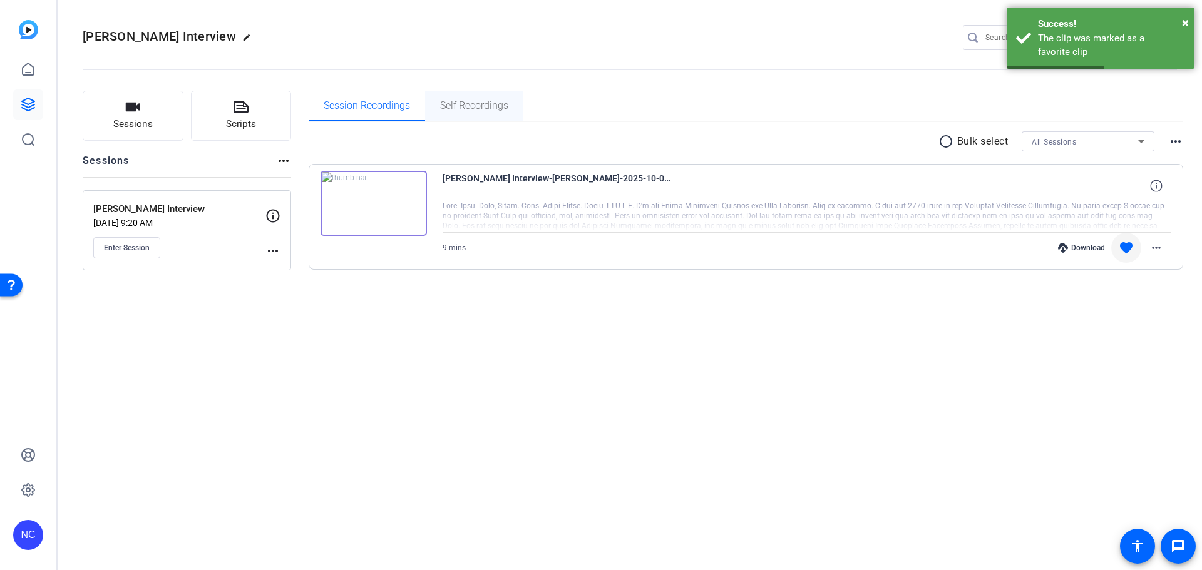
click at [460, 107] on span "Self Recordings" at bounding box center [474, 106] width 68 height 10
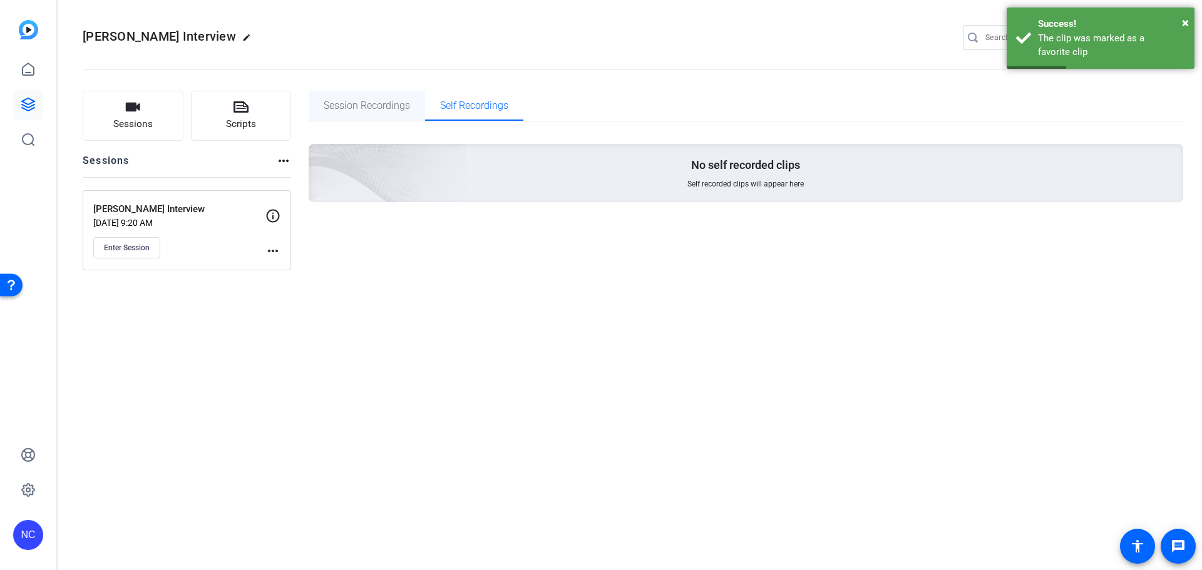
click at [402, 103] on span "Session Recordings" at bounding box center [367, 106] width 86 height 10
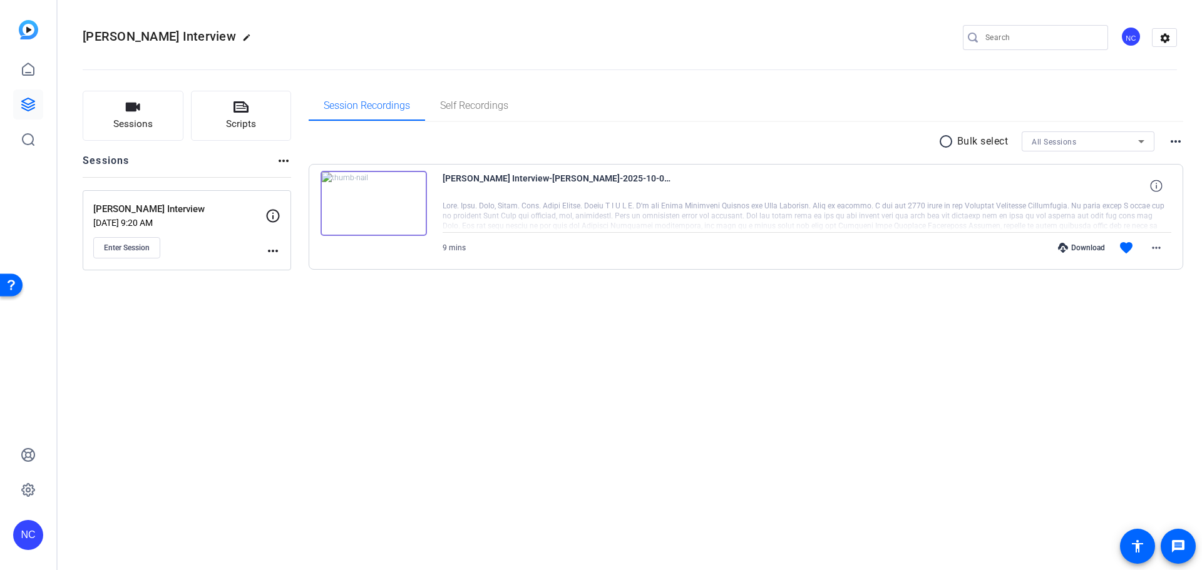
click at [286, 165] on mat-icon "more_horiz" at bounding box center [283, 160] width 15 height 15
click at [286, 165] on div at bounding box center [601, 285] width 1202 height 570
click at [275, 253] on mat-icon "more_horiz" at bounding box center [272, 251] width 15 height 15
drag, startPoint x: 275, startPoint y: 253, endPoint x: 292, endPoint y: 255, distance: 17.7
click at [274, 253] on div at bounding box center [601, 285] width 1202 height 570
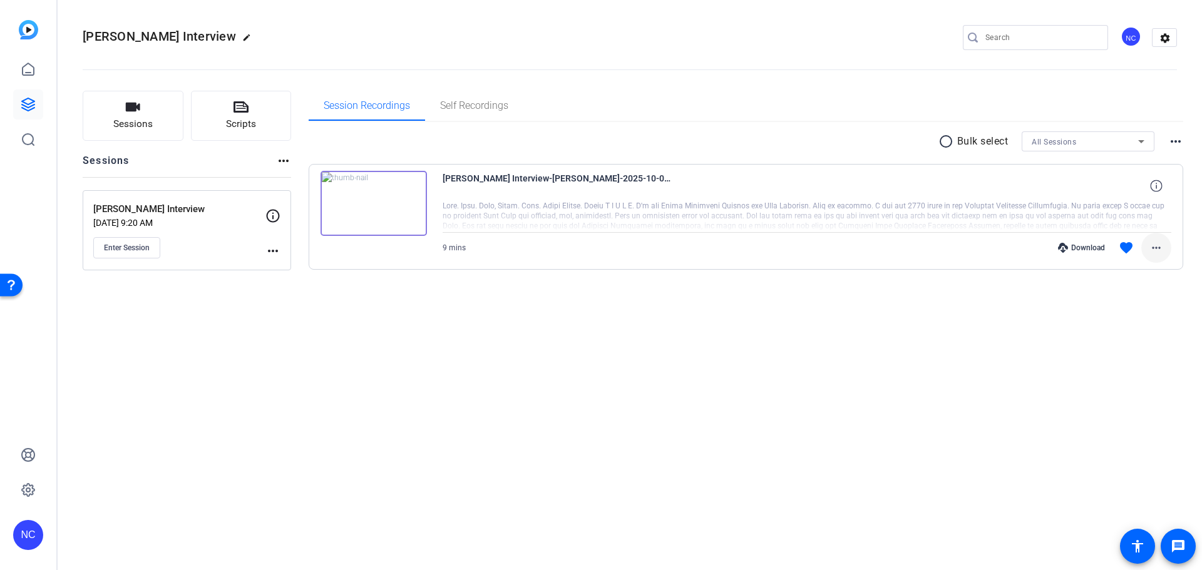
click at [1153, 249] on mat-icon "more_horiz" at bounding box center [1156, 247] width 15 height 15
